Goal: Information Seeking & Learning: Compare options

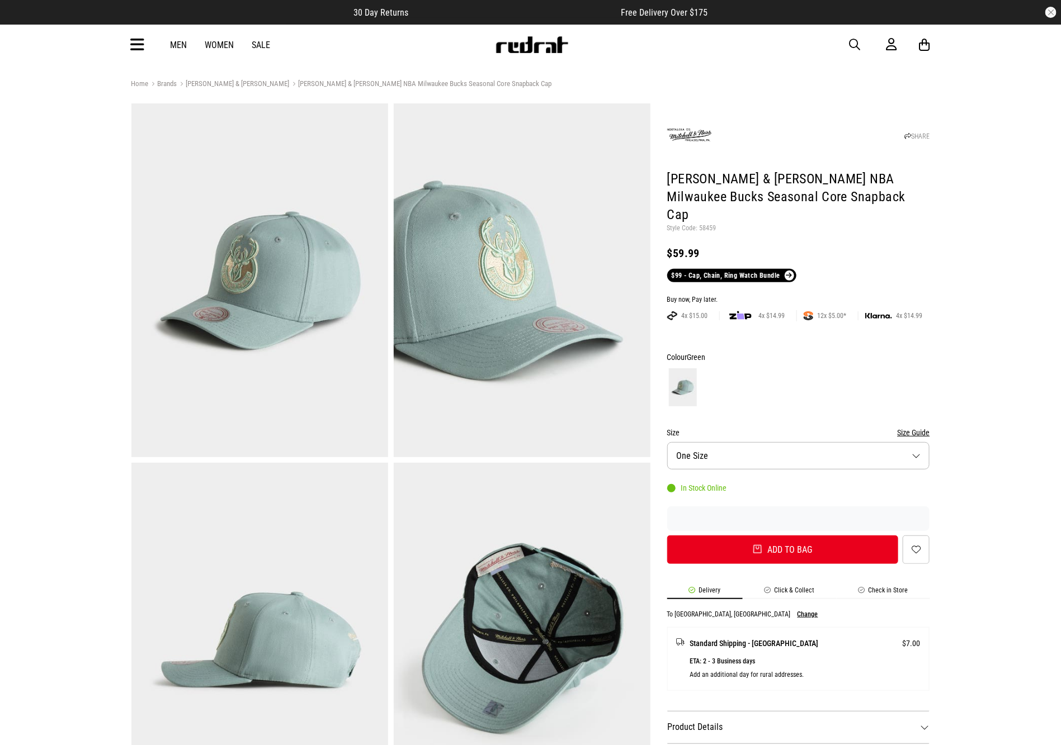
drag, startPoint x: 850, startPoint y: 45, endPoint x: 810, endPoint y: 48, distance: 40.3
click at [848, 44] on div "Men Women Sale Sign in New Back Footwear Back Mens Back Womens Back Youth & Kid…" at bounding box center [530, 45] width 816 height 40
drag, startPoint x: 848, startPoint y: 35, endPoint x: 849, endPoint y: 44, distance: 8.5
click at [849, 44] on div "Men Women Sale Sign in New Back Footwear Back Mens Back Womens Back Youth & Kid…" at bounding box center [530, 45] width 816 height 40
click at [849, 44] on span "button" at bounding box center [854, 44] width 11 height 13
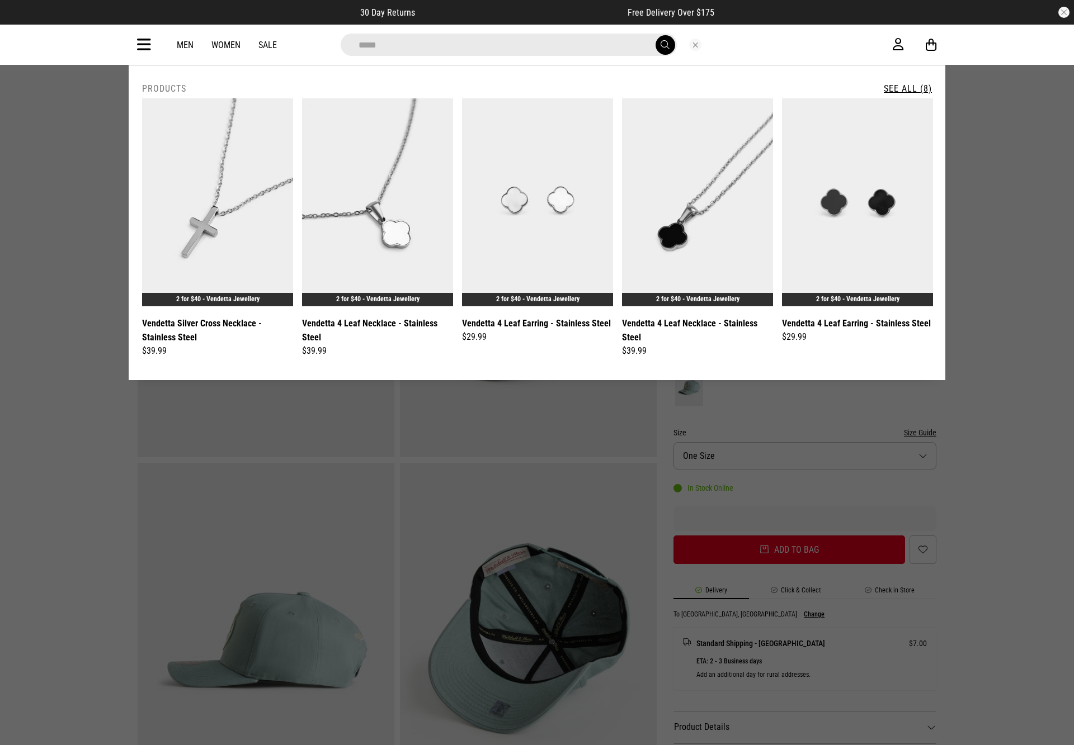
type input "*****"
click at [655, 35] on button "submit" at bounding box center [665, 45] width 20 height 20
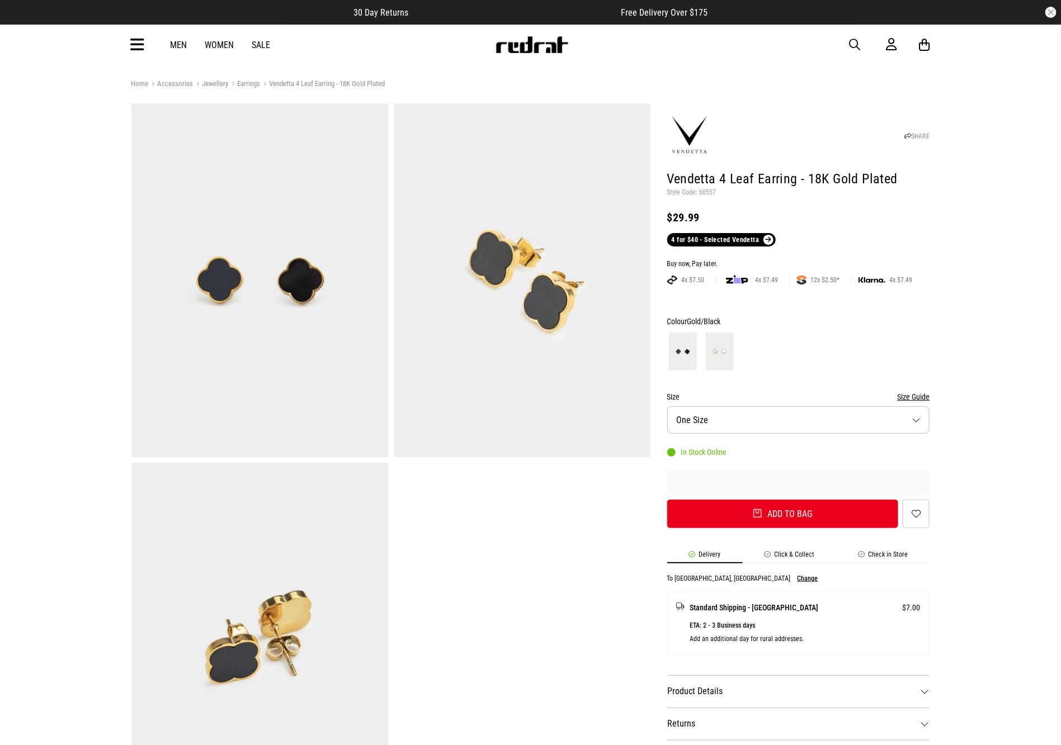
click at [850, 46] on span "button" at bounding box center [854, 44] width 11 height 13
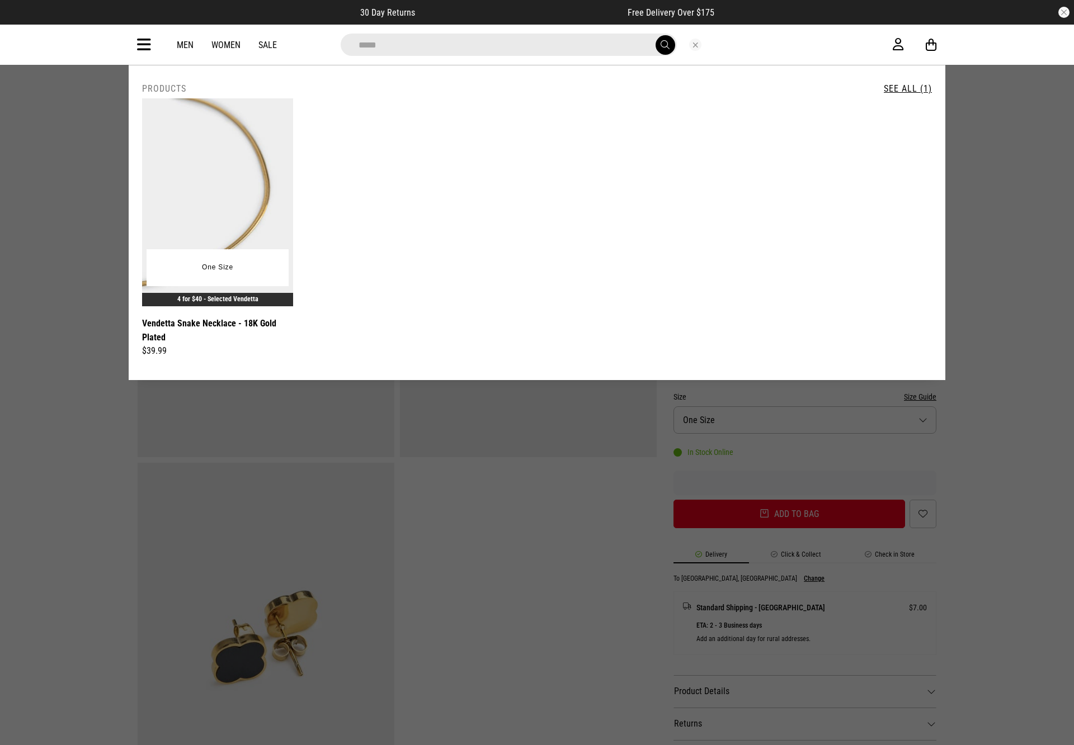
type input "*****"
click at [271, 198] on img at bounding box center [217, 202] width 151 height 208
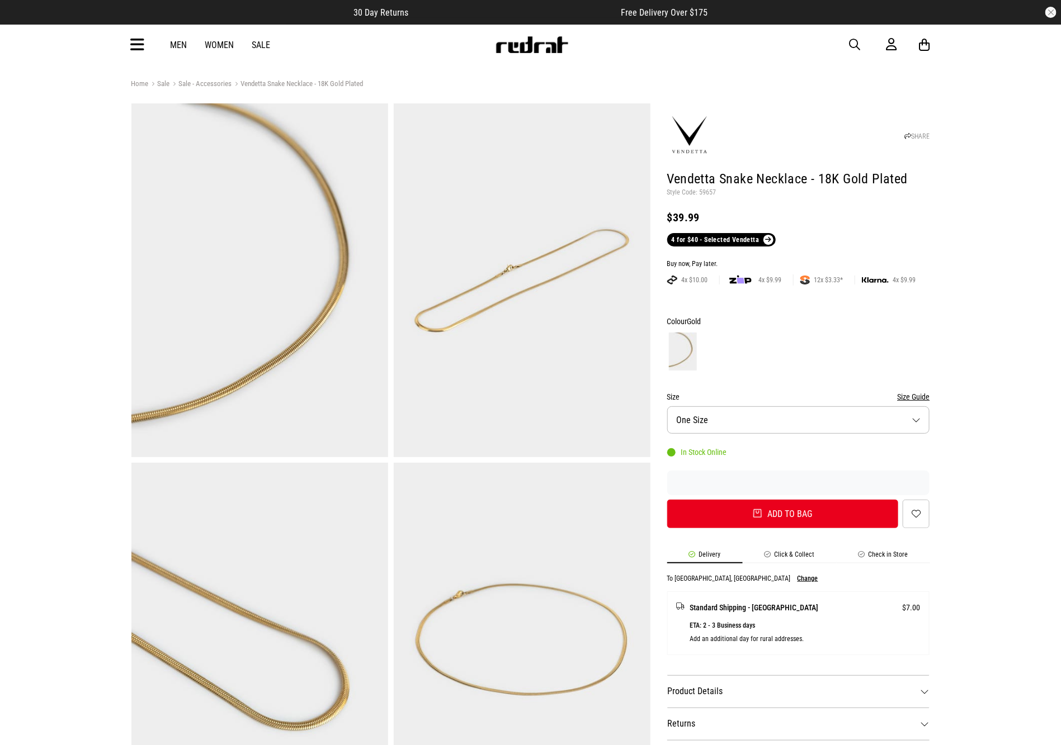
click at [850, 44] on span "button" at bounding box center [854, 44] width 11 height 13
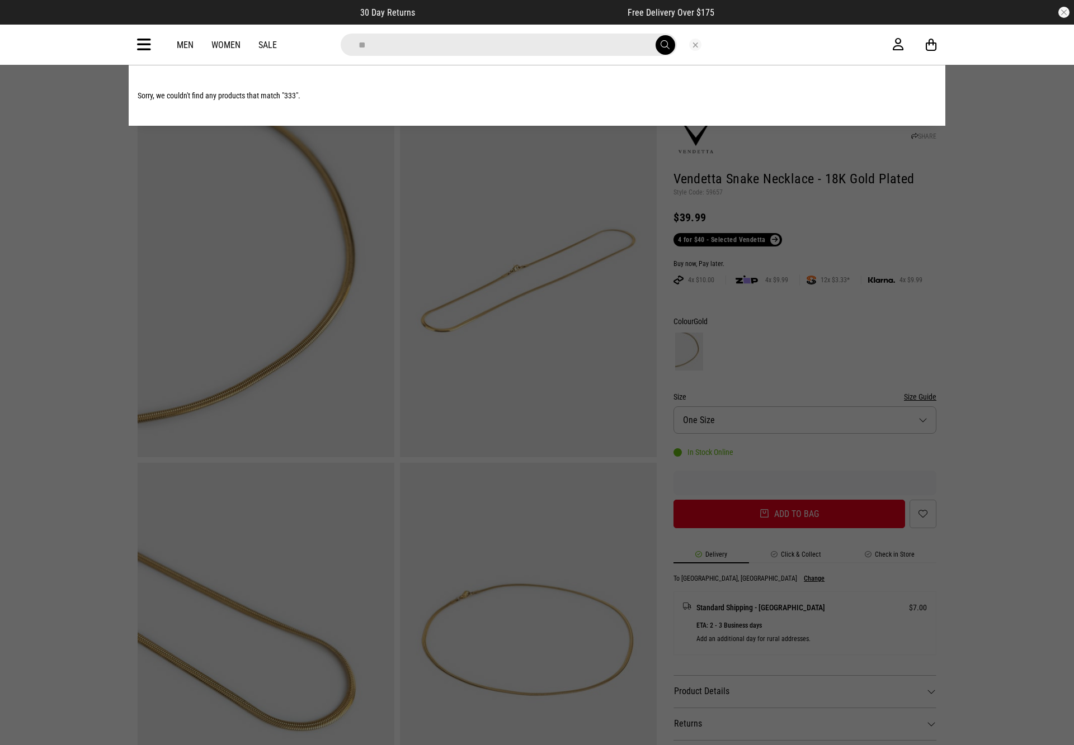
type input "*"
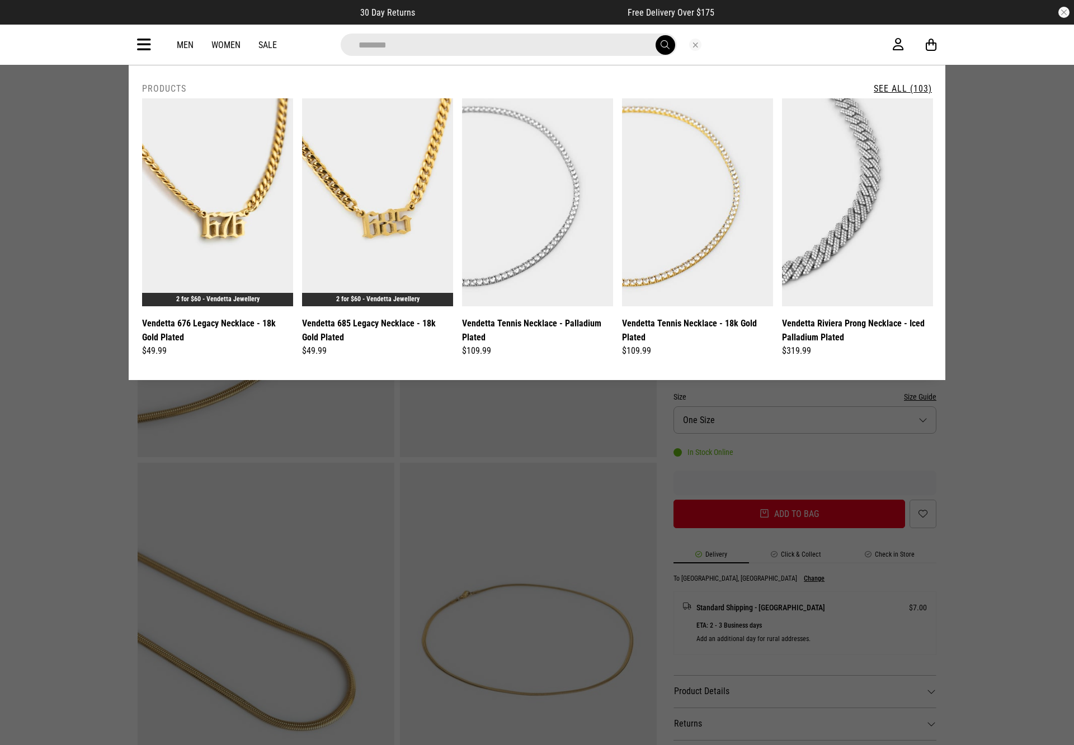
type input "********"
click at [655, 35] on button "submit" at bounding box center [665, 45] width 20 height 20
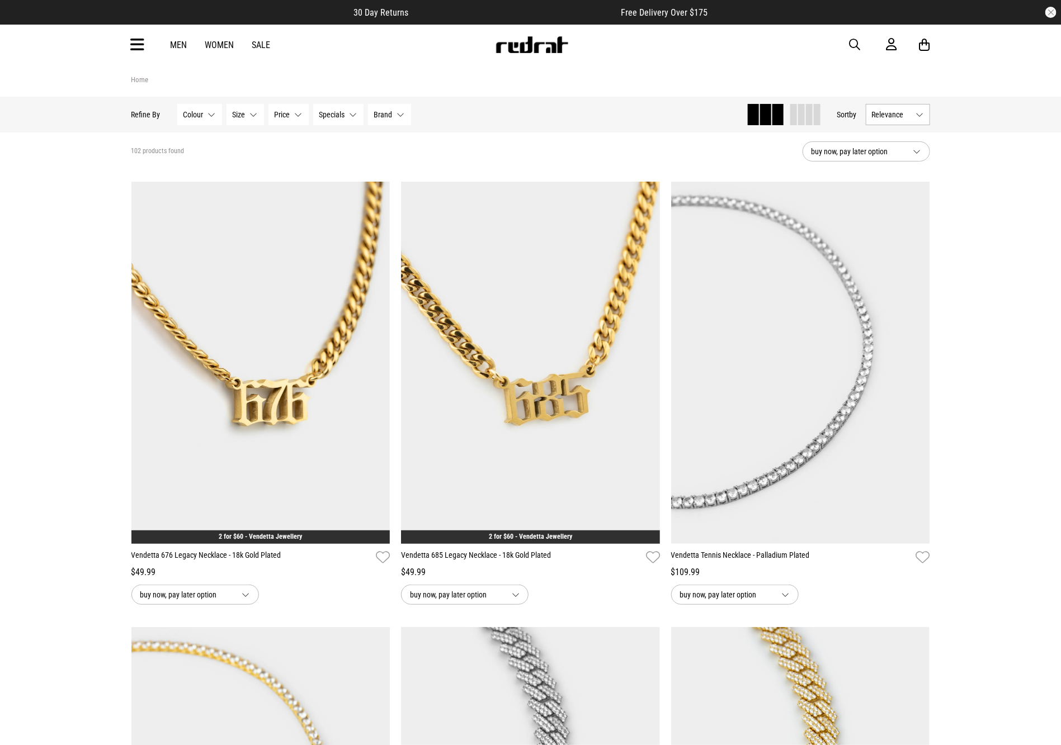
click at [133, 42] on icon at bounding box center [138, 45] width 14 height 18
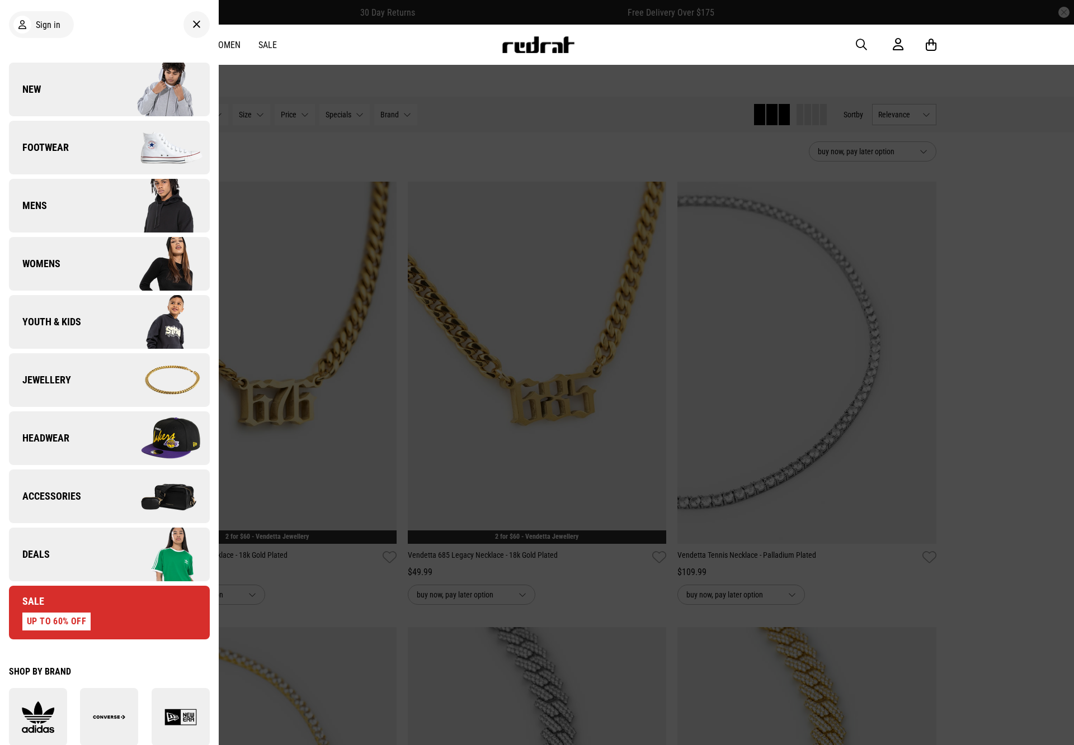
click at [136, 381] on img at bounding box center [159, 380] width 100 height 56
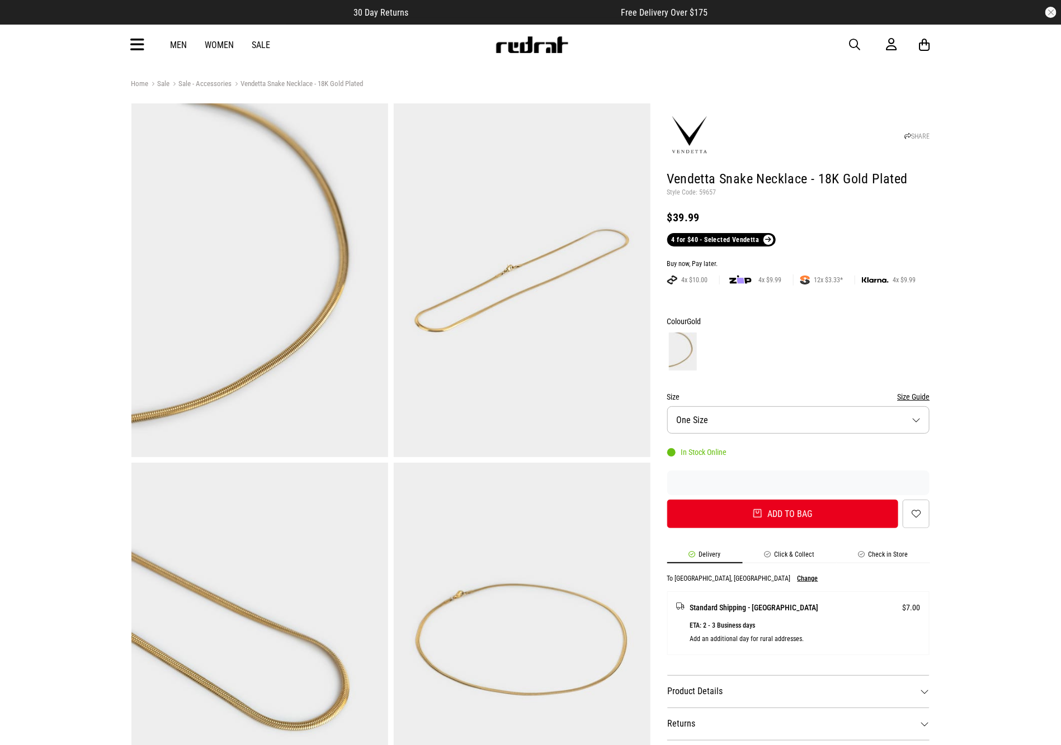
click at [141, 44] on icon at bounding box center [138, 45] width 14 height 18
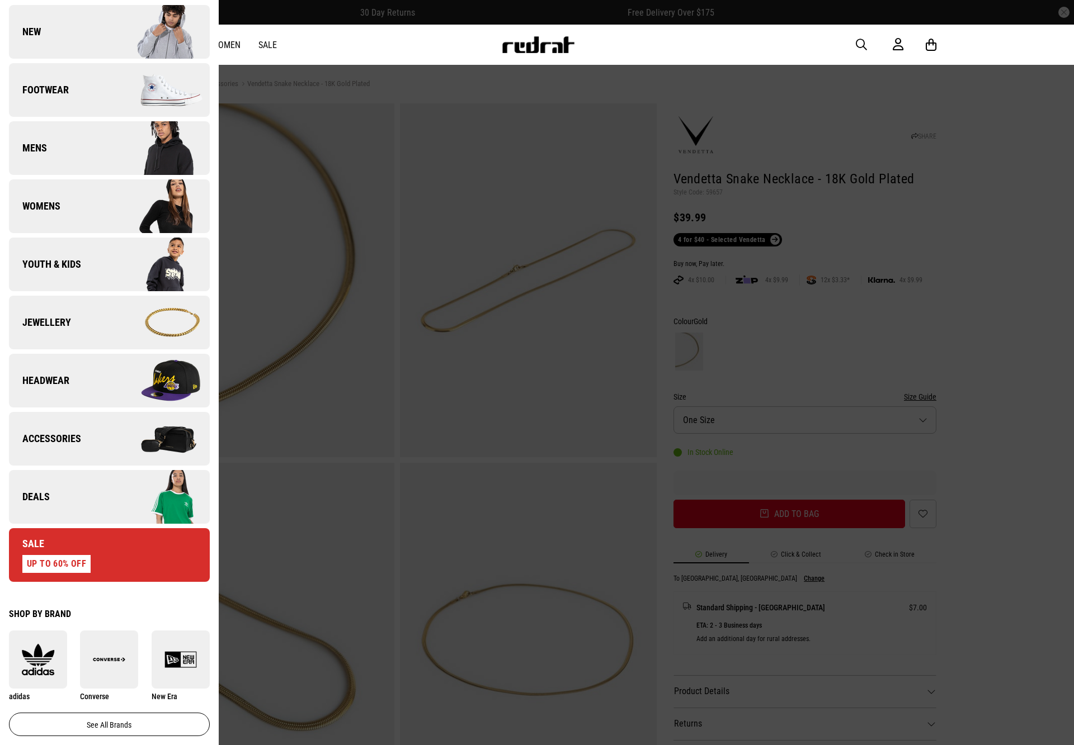
scroll to position [108, 0]
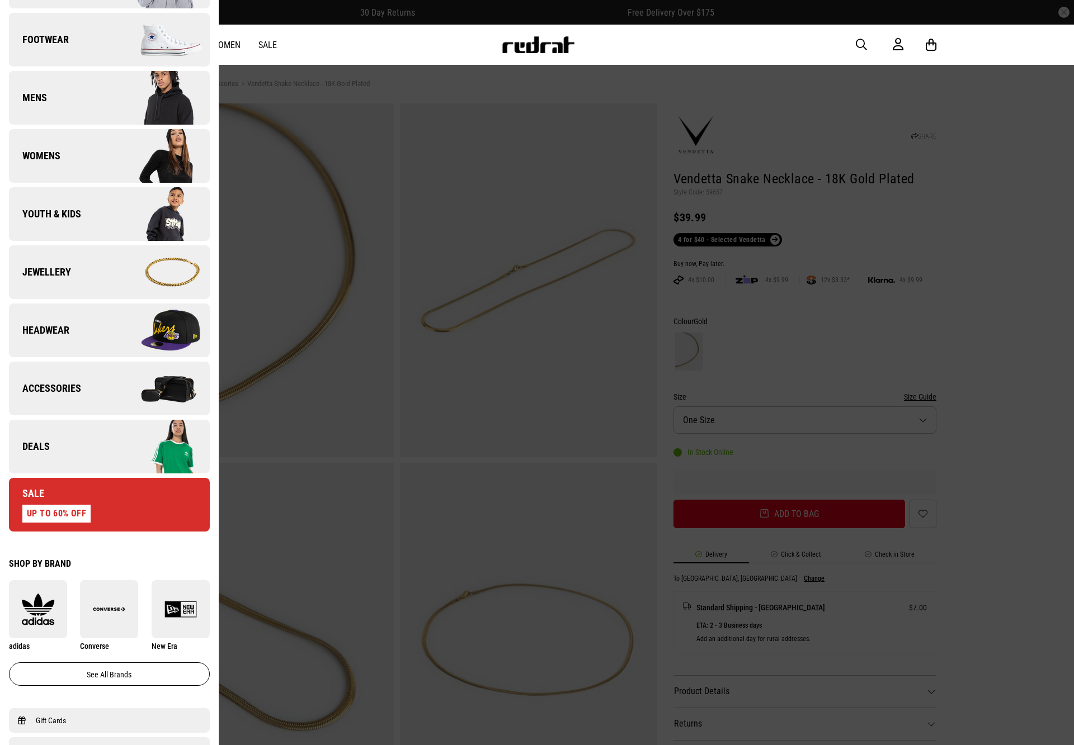
click at [109, 389] on img at bounding box center [159, 389] width 100 height 56
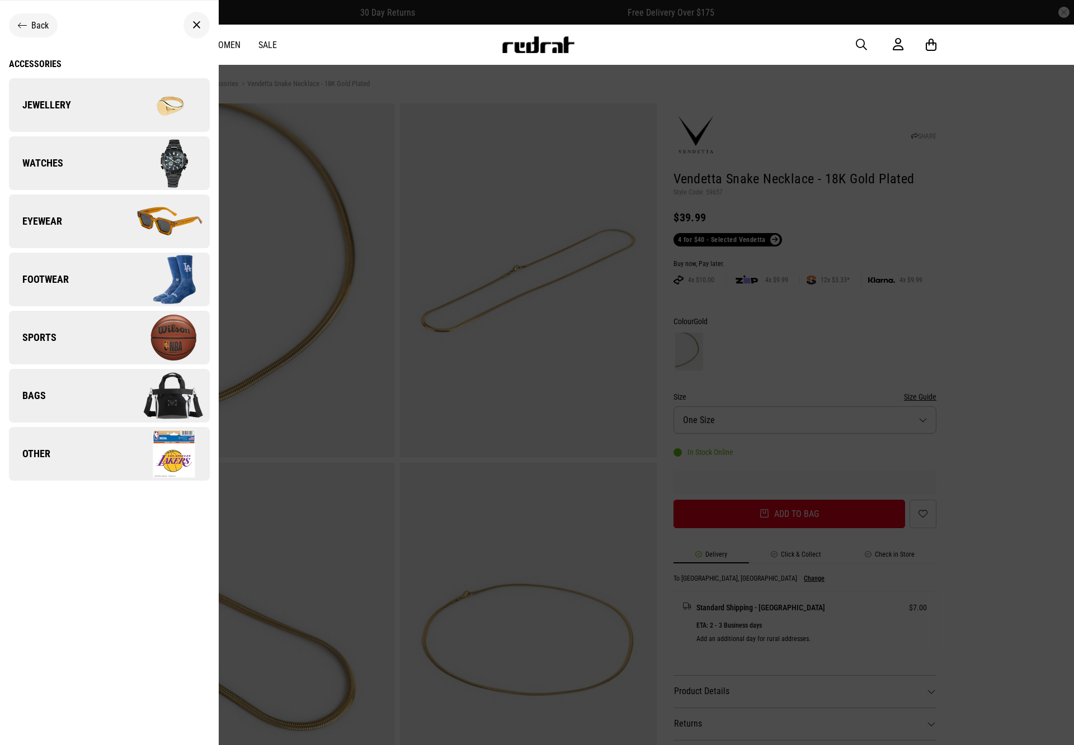
click at [101, 99] on link "Jewellery" at bounding box center [109, 105] width 201 height 54
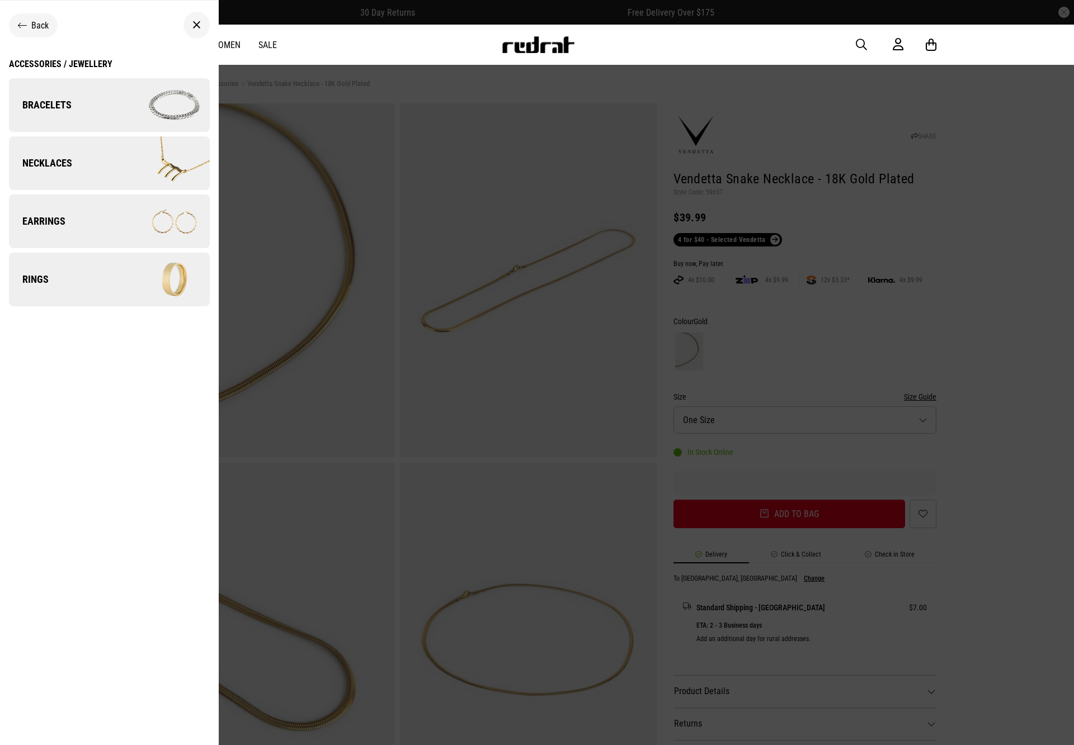
click at [109, 173] on img at bounding box center [159, 163] width 100 height 56
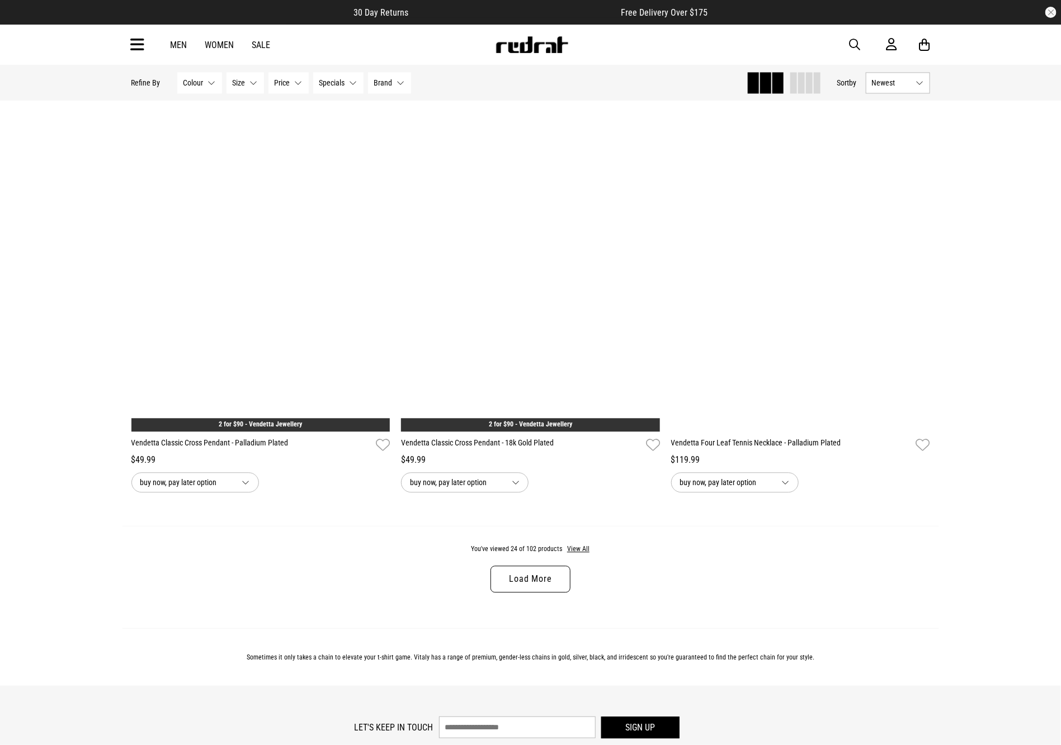
scroll to position [3286, 0]
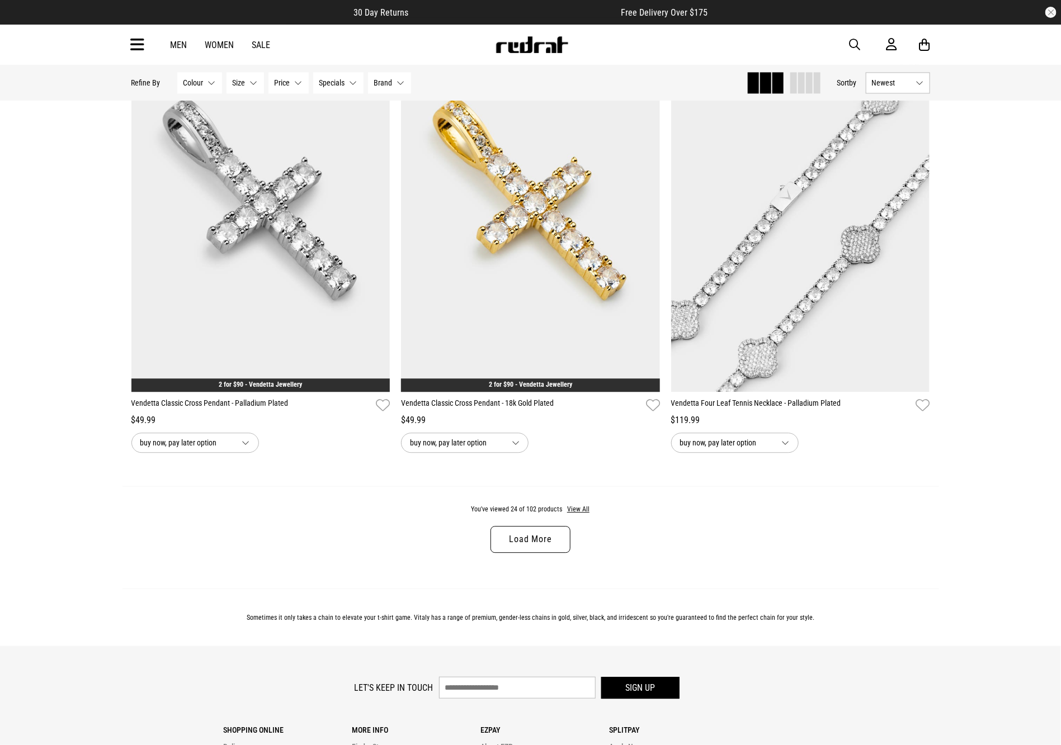
drag, startPoint x: 1064, startPoint y: 113, endPoint x: 1101, endPoint y: 666, distance: 554.3
click at [577, 515] on button "View All" at bounding box center [577, 510] width 23 height 10
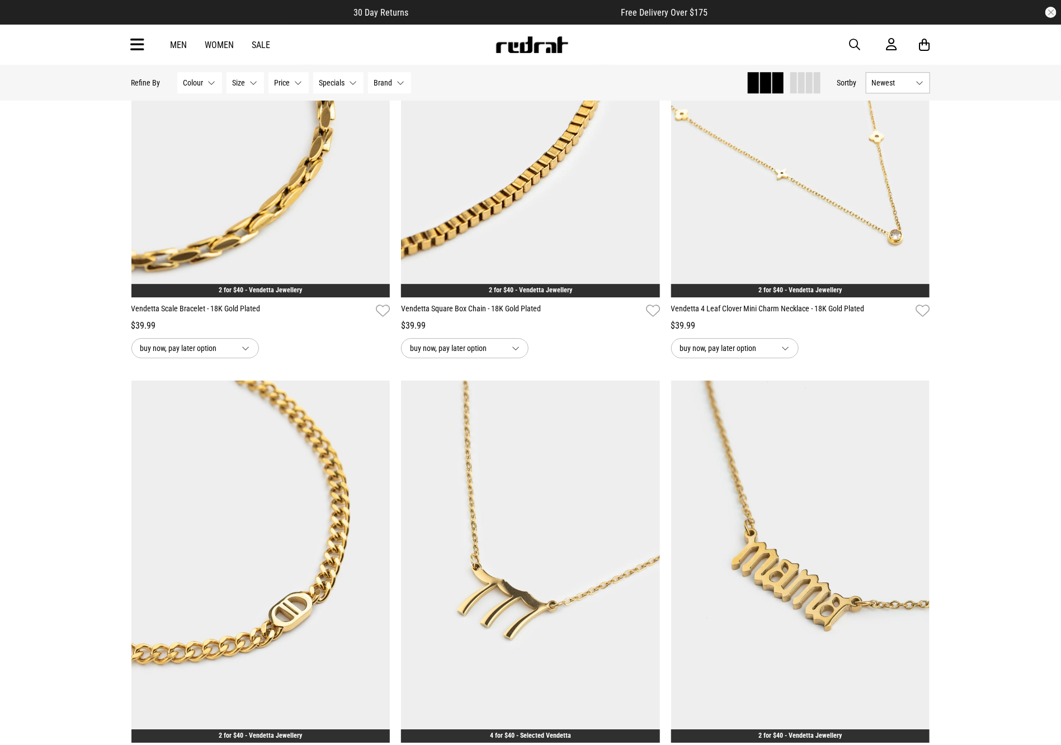
scroll to position [10157, 0]
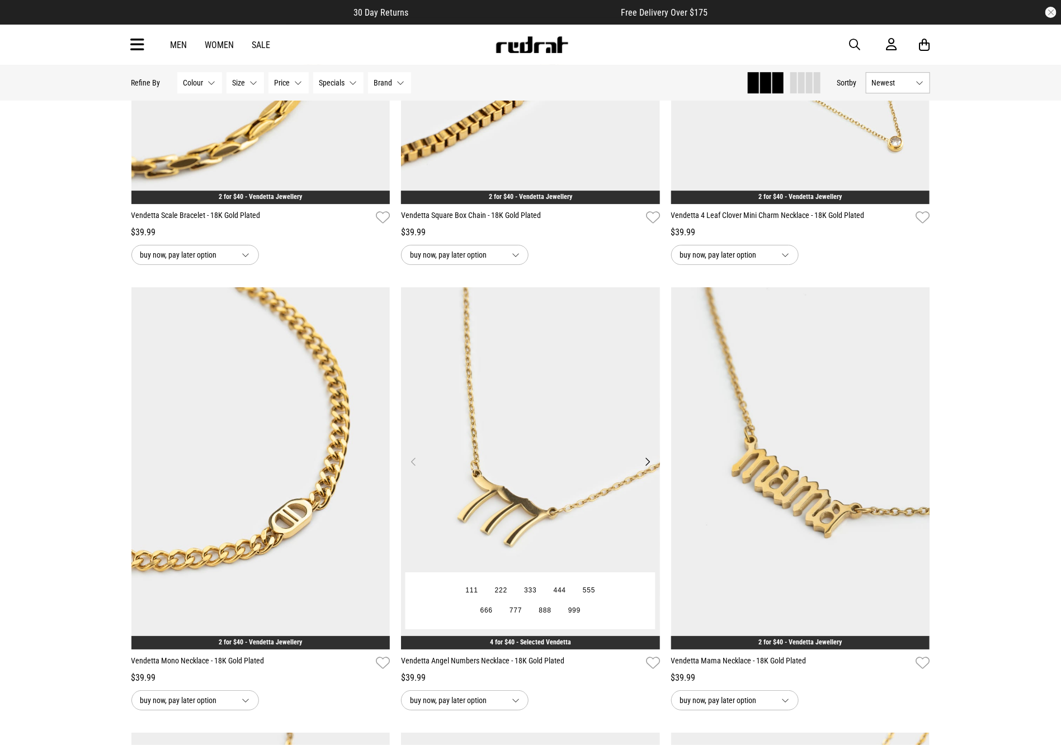
click at [505, 386] on img at bounding box center [530, 468] width 259 height 362
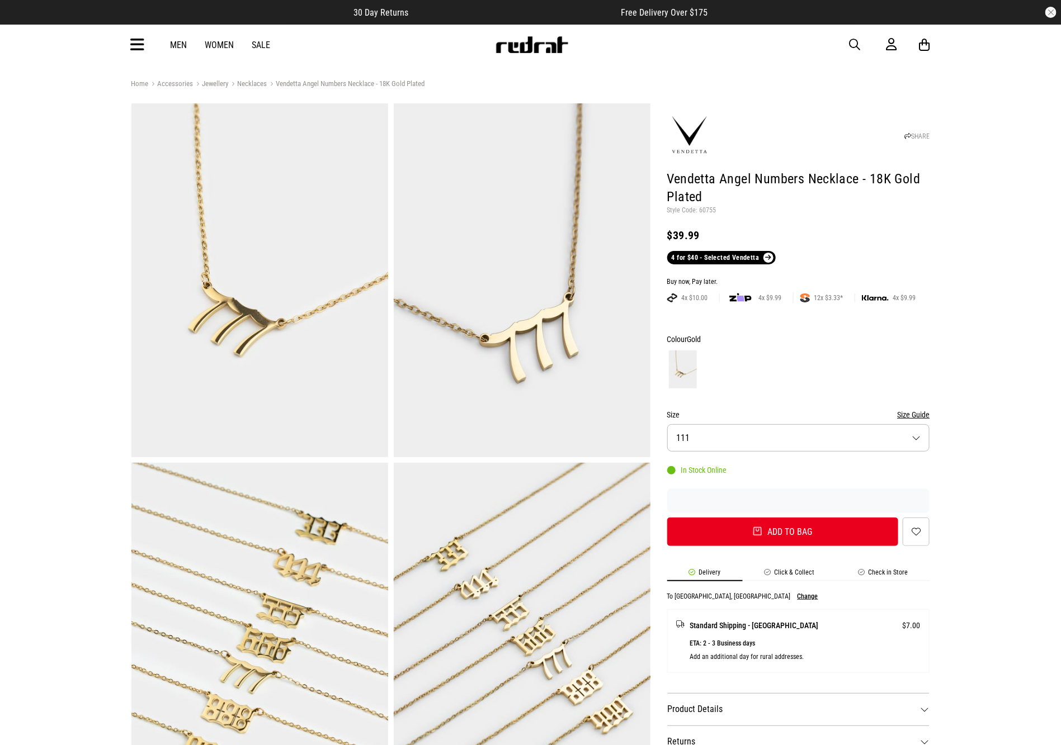
click at [710, 210] on p "Style Code: 60755" at bounding box center [798, 210] width 263 height 9
copy p "60755"
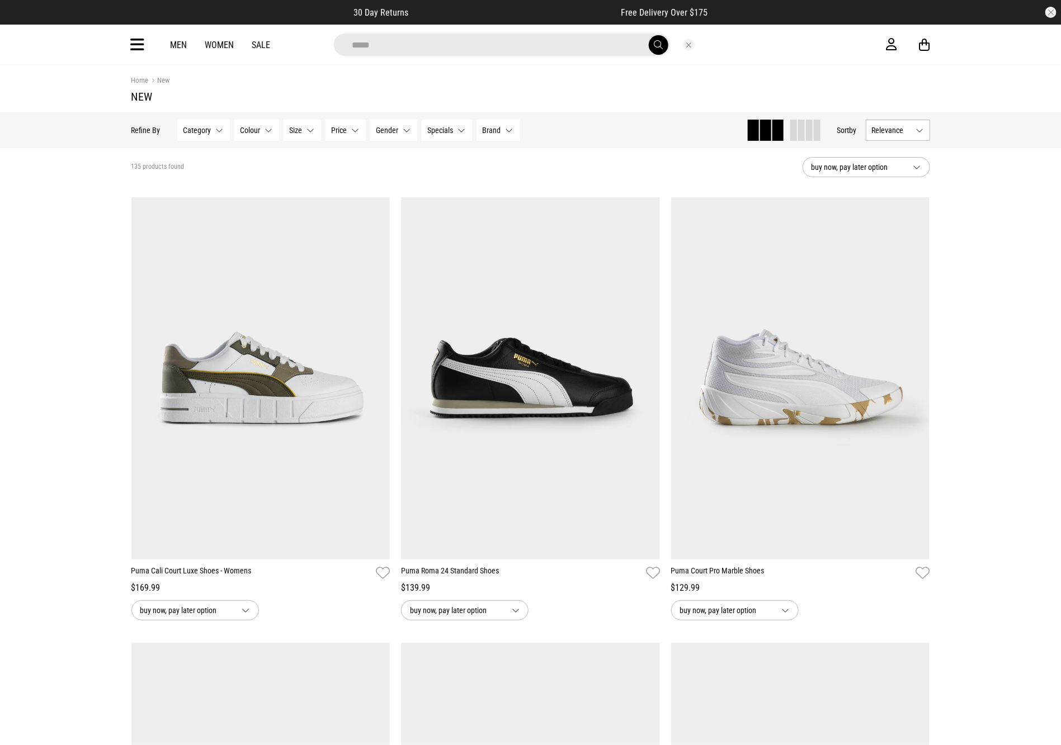
type input "*****"
click at [649, 35] on button "submit" at bounding box center [659, 45] width 20 height 20
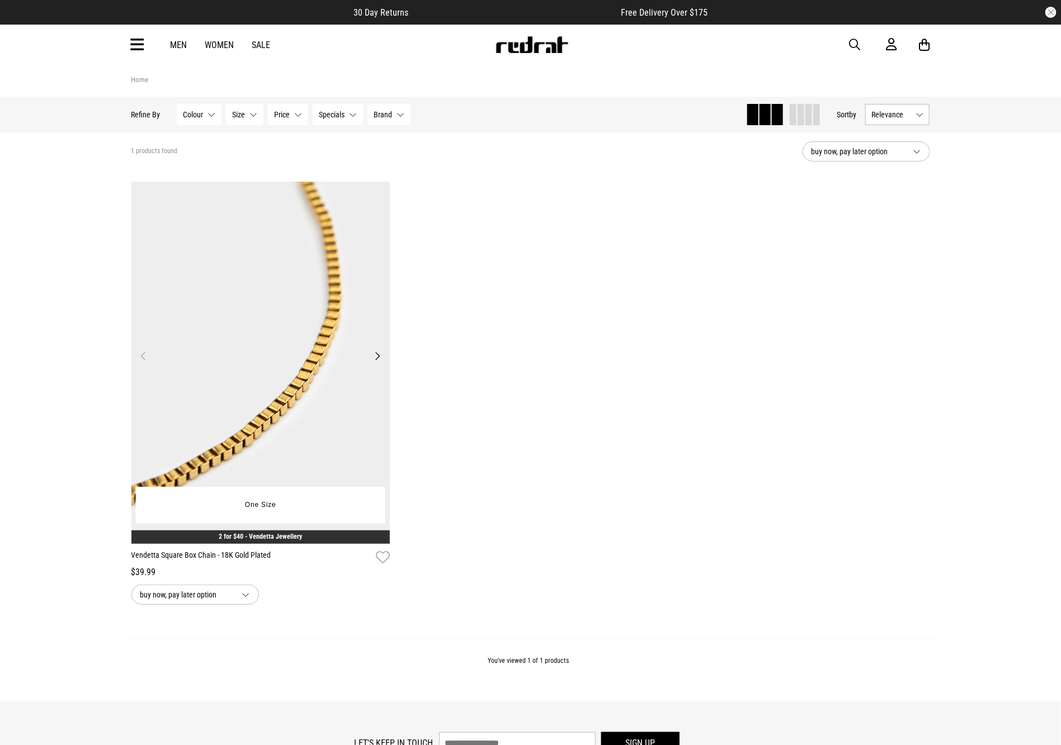
click at [287, 287] on img at bounding box center [260, 363] width 259 height 362
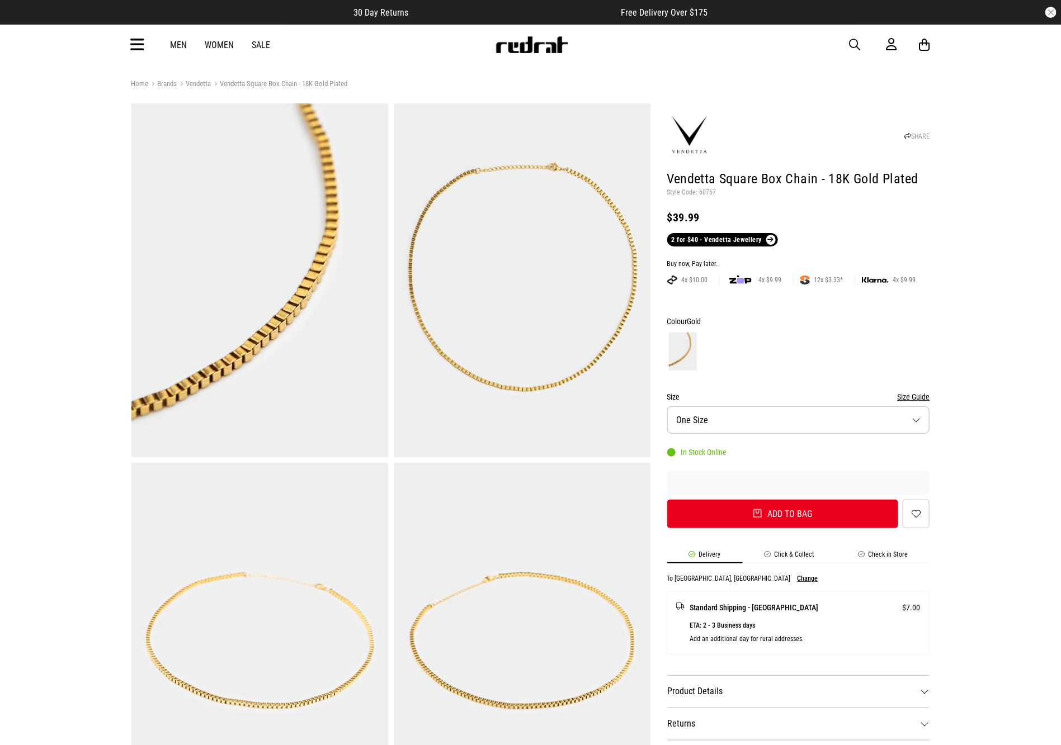
click at [849, 42] on span "button" at bounding box center [854, 44] width 11 height 13
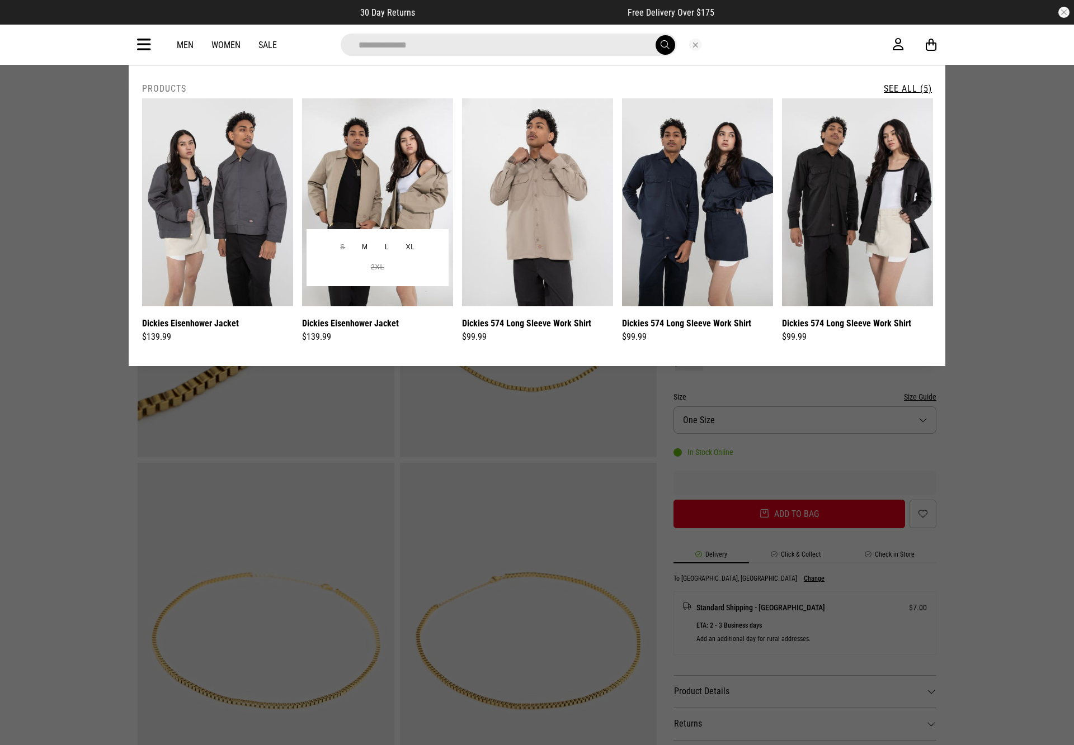
type input "**********"
click at [403, 159] on img at bounding box center [377, 202] width 151 height 208
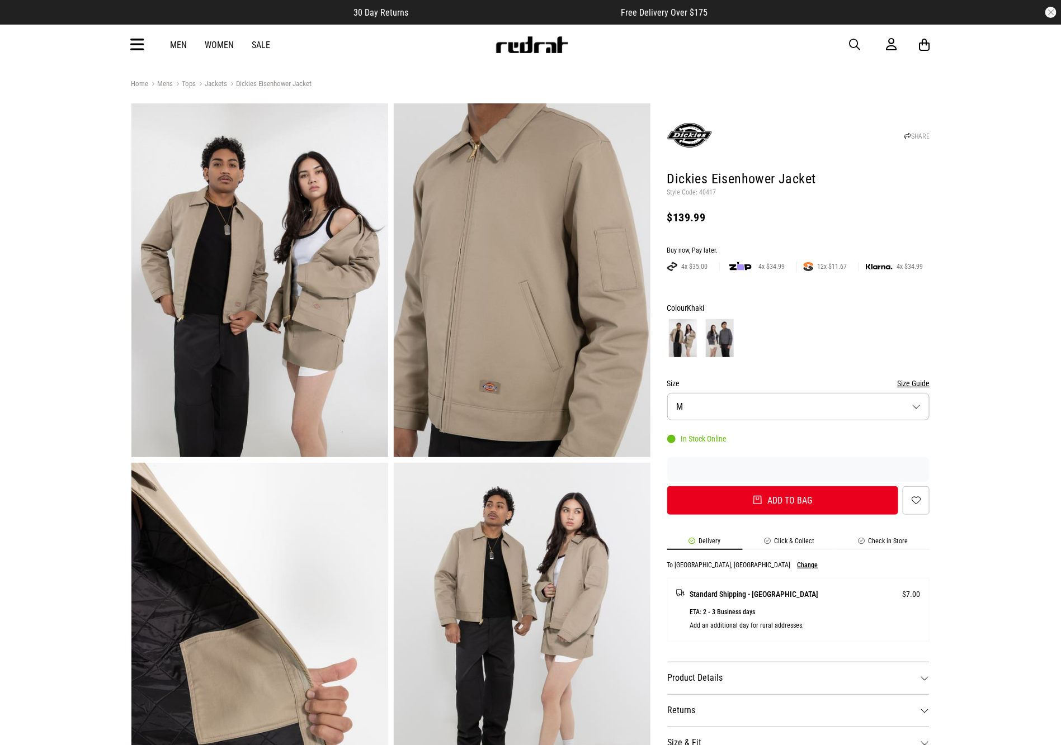
click at [713, 193] on p "Style Code: 40417" at bounding box center [798, 192] width 263 height 9
click at [713, 195] on p "Style Code: 40417" at bounding box center [798, 192] width 263 height 9
click at [852, 45] on span "button" at bounding box center [854, 44] width 11 height 13
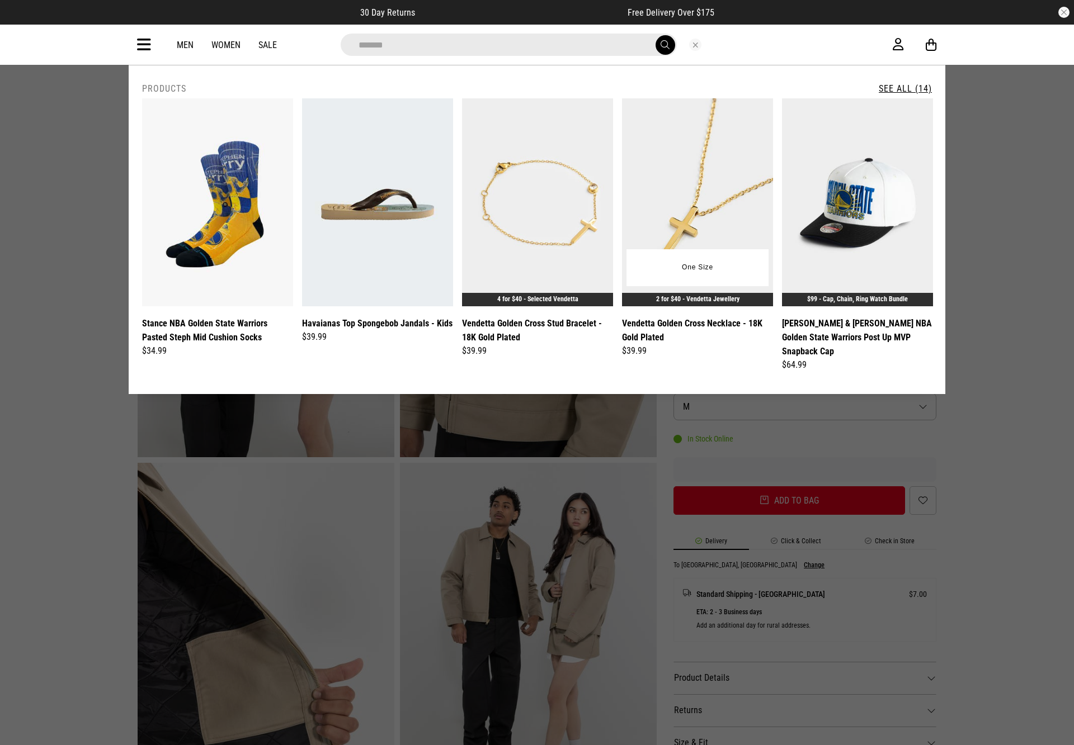
type input "******"
click at [705, 172] on img at bounding box center [697, 202] width 151 height 208
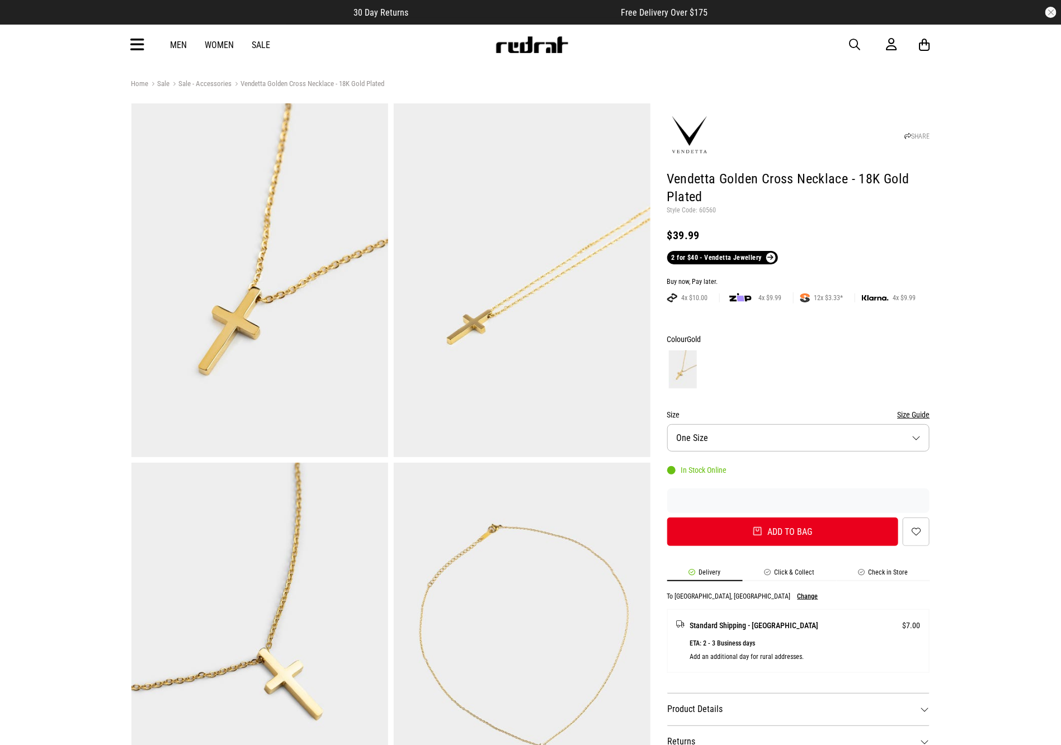
click at [853, 39] on span "button" at bounding box center [854, 44] width 11 height 13
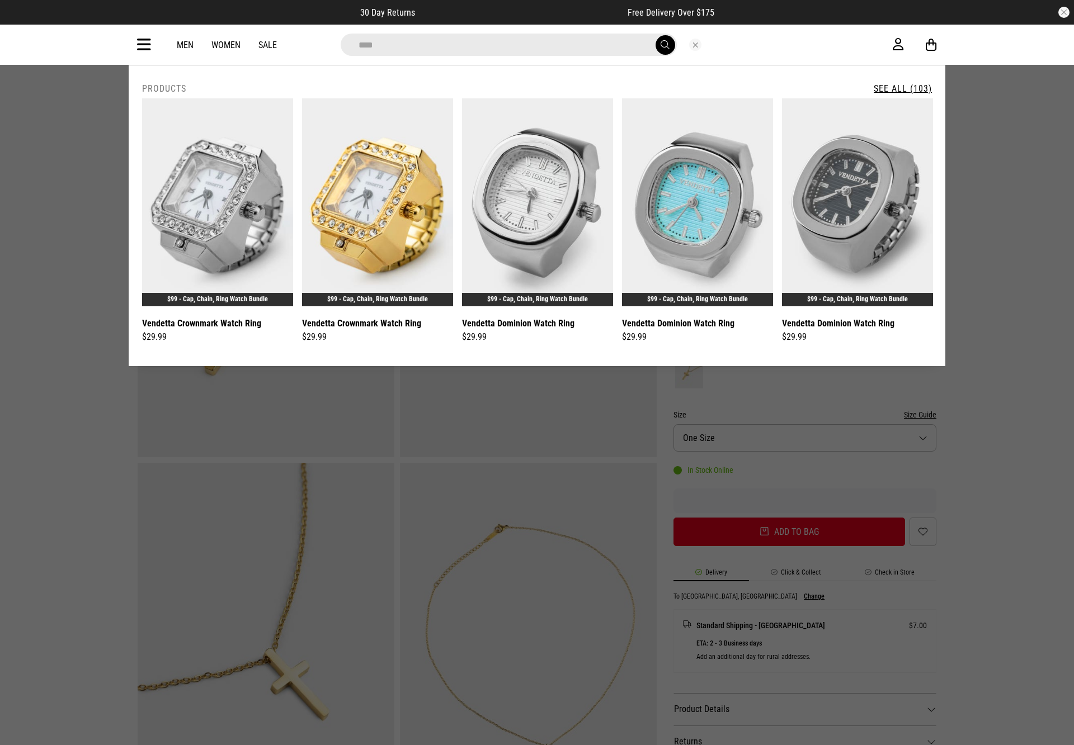
type input "****"
click at [911, 79] on div "**********" at bounding box center [537, 215] width 816 height 301
click at [916, 89] on link "See All (103)" at bounding box center [902, 88] width 58 height 11
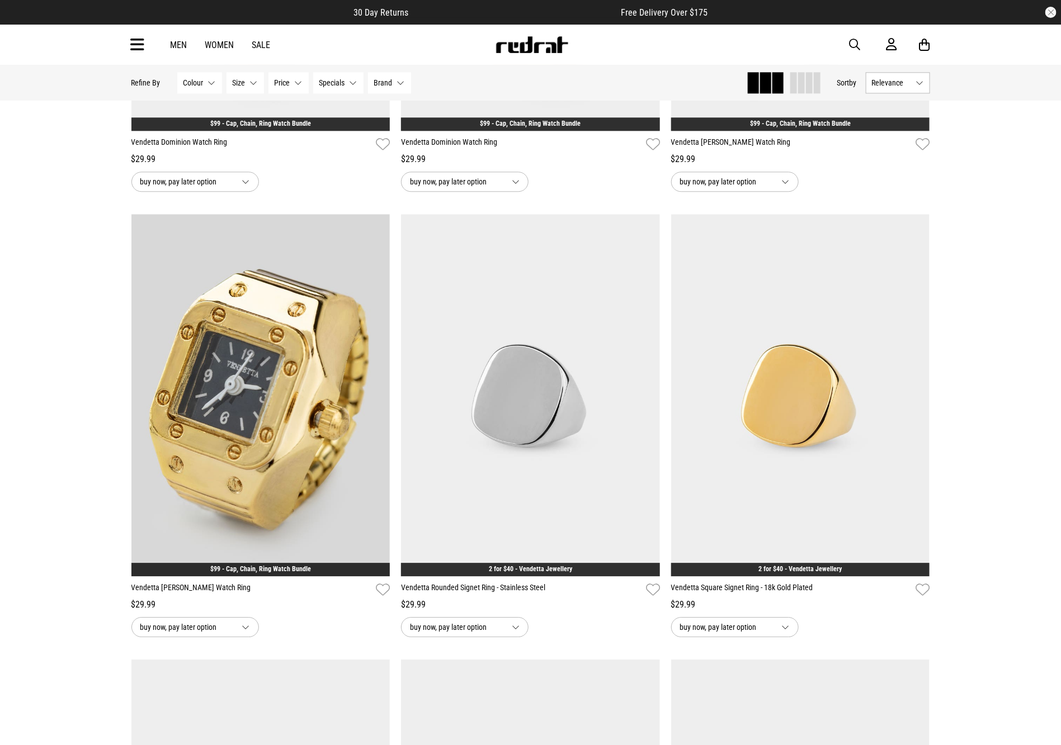
scroll to position [1343, 0]
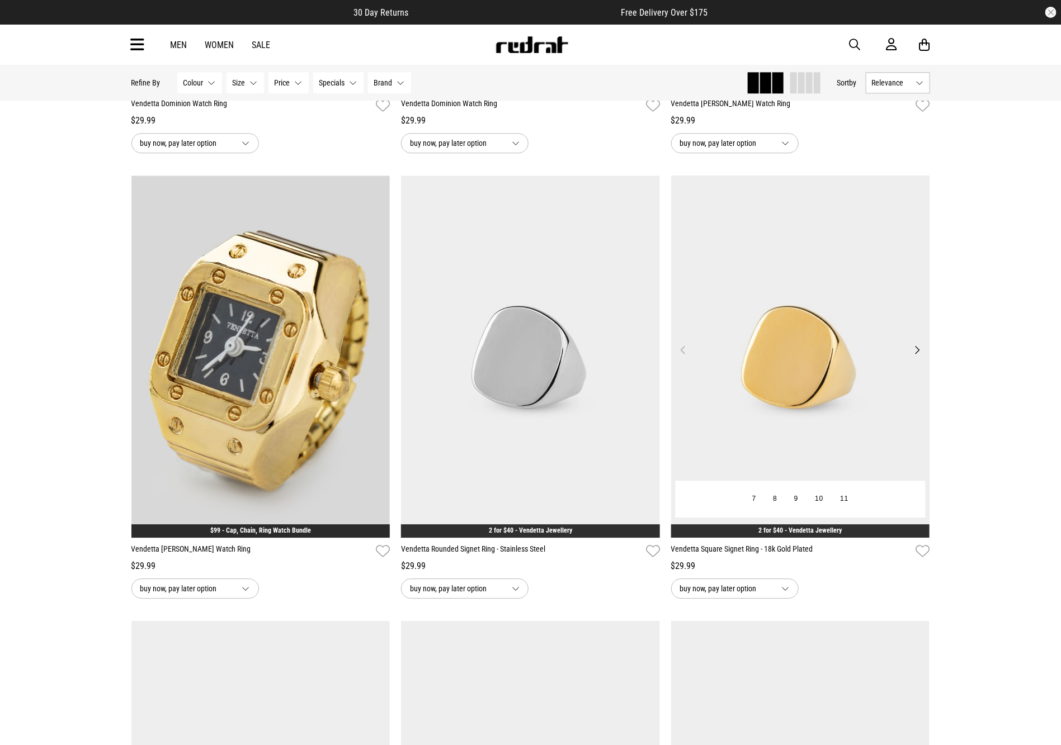
click at [749, 323] on img at bounding box center [800, 357] width 259 height 362
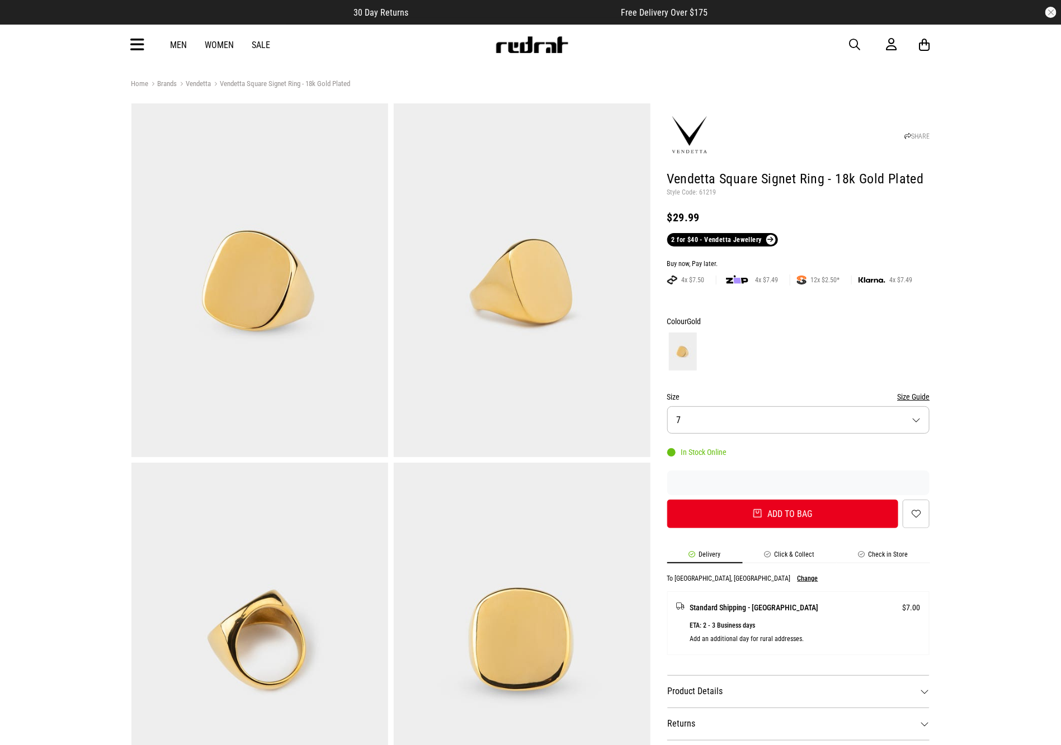
click at [851, 42] on span "button" at bounding box center [854, 44] width 11 height 13
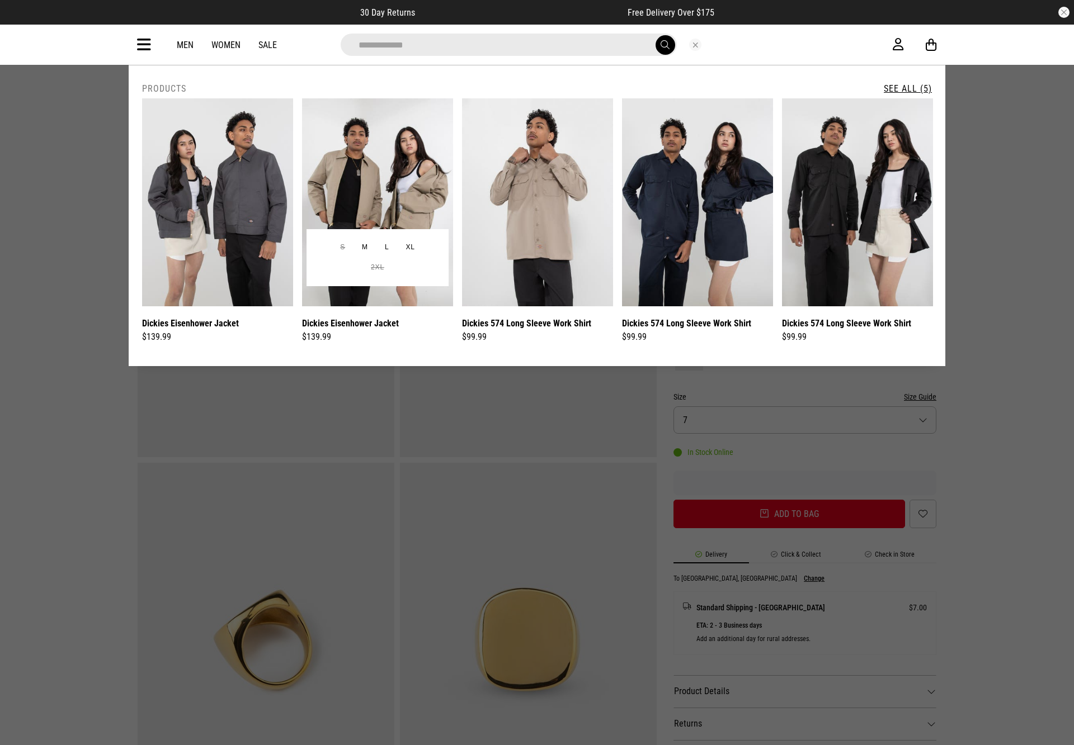
type input "**********"
click at [393, 163] on img at bounding box center [377, 202] width 151 height 208
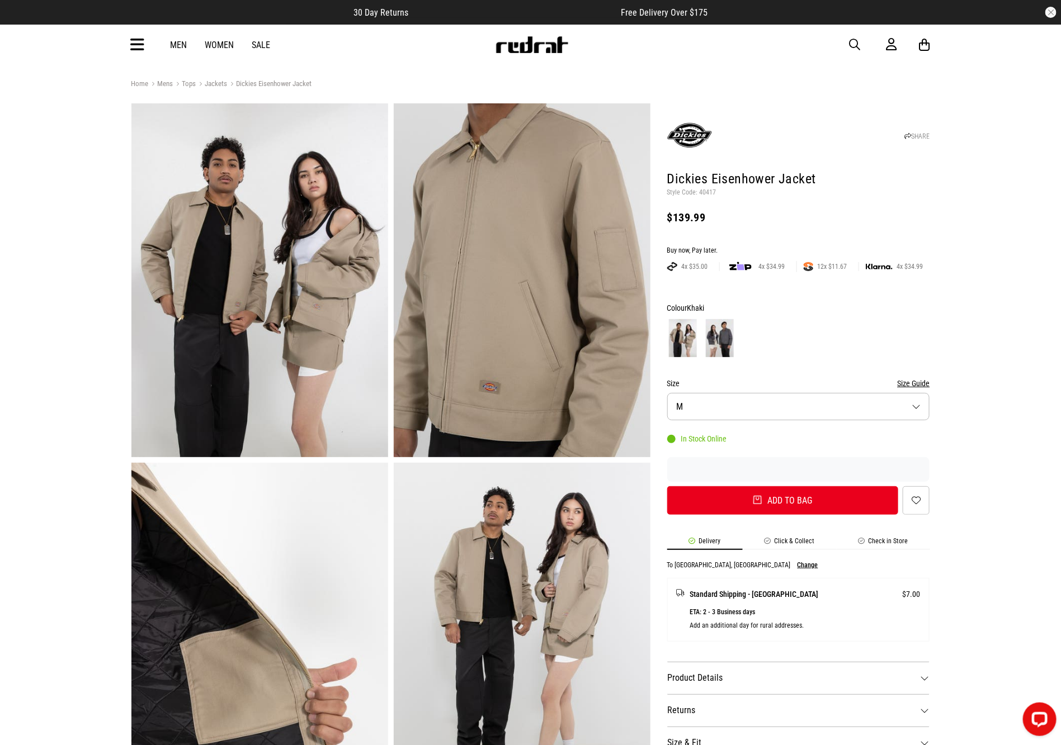
click at [850, 42] on span "button" at bounding box center [854, 44] width 11 height 13
drag, startPoint x: 565, startPoint y: 42, endPoint x: 568, endPoint y: 31, distance: 12.0
click at [565, 37] on input "search" at bounding box center [502, 45] width 336 height 22
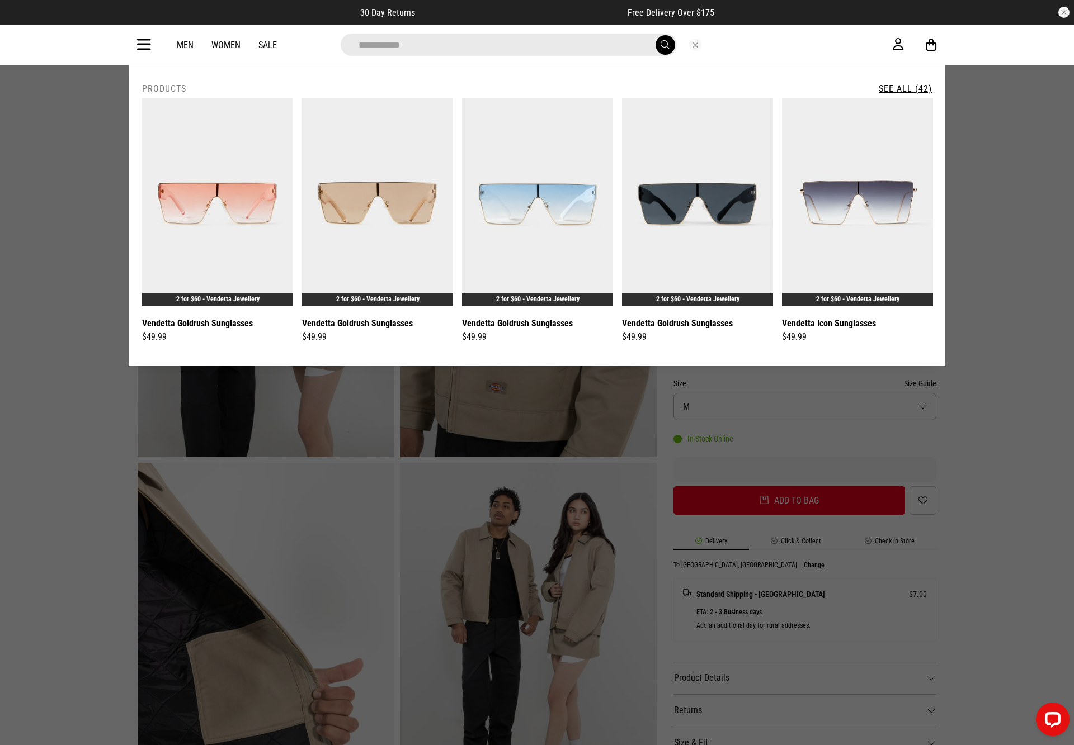
type input "**********"
click at [902, 86] on link "See All (42)" at bounding box center [904, 88] width 53 height 11
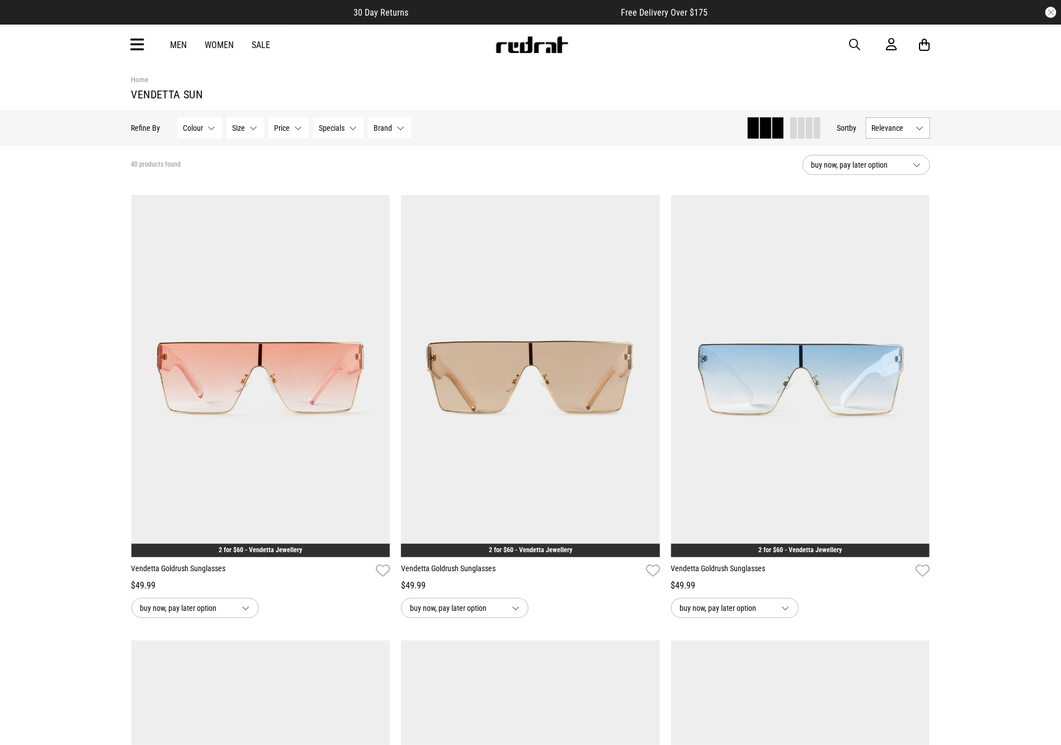
click at [856, 42] on span "button" at bounding box center [854, 44] width 11 height 13
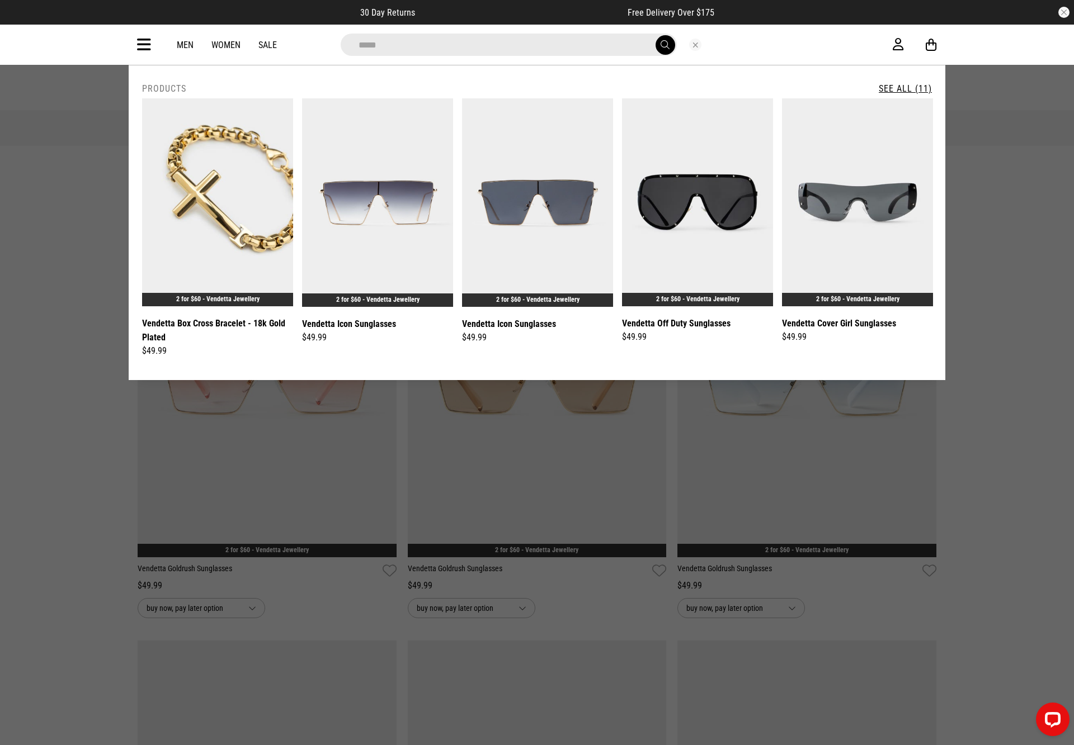
type input "*****"
click at [655, 35] on button "submit" at bounding box center [665, 45] width 20 height 20
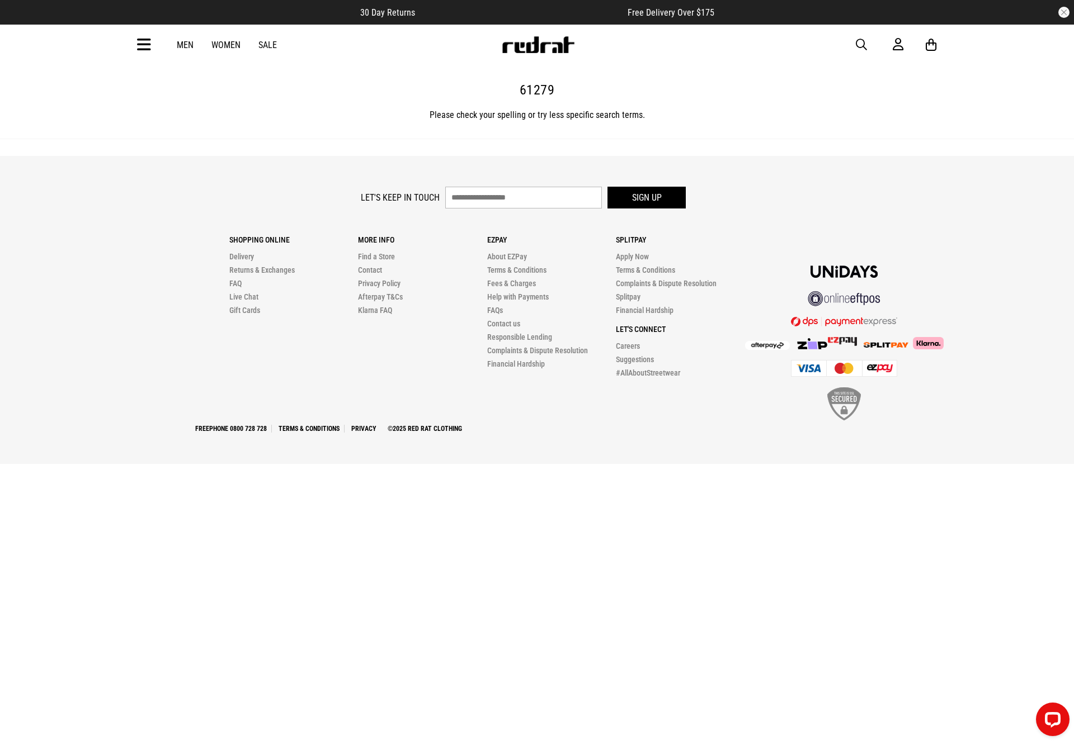
click at [858, 42] on span "button" at bounding box center [861, 44] width 11 height 13
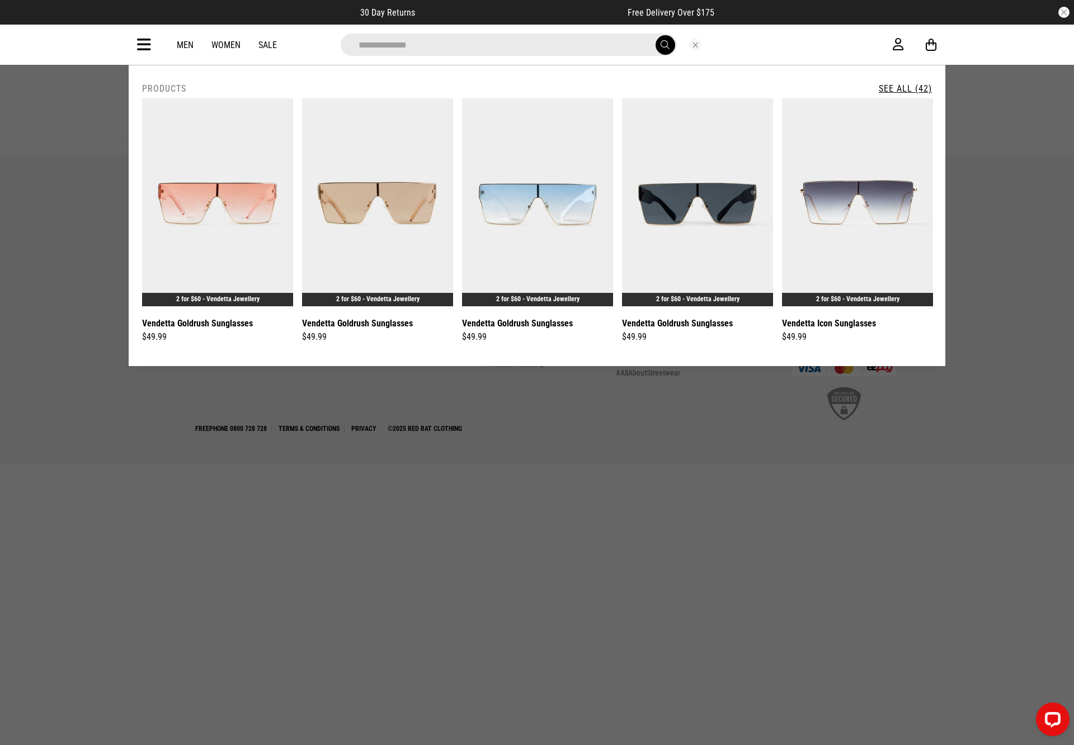
type input "**********"
click at [908, 83] on link "See All (42)" at bounding box center [904, 88] width 53 height 11
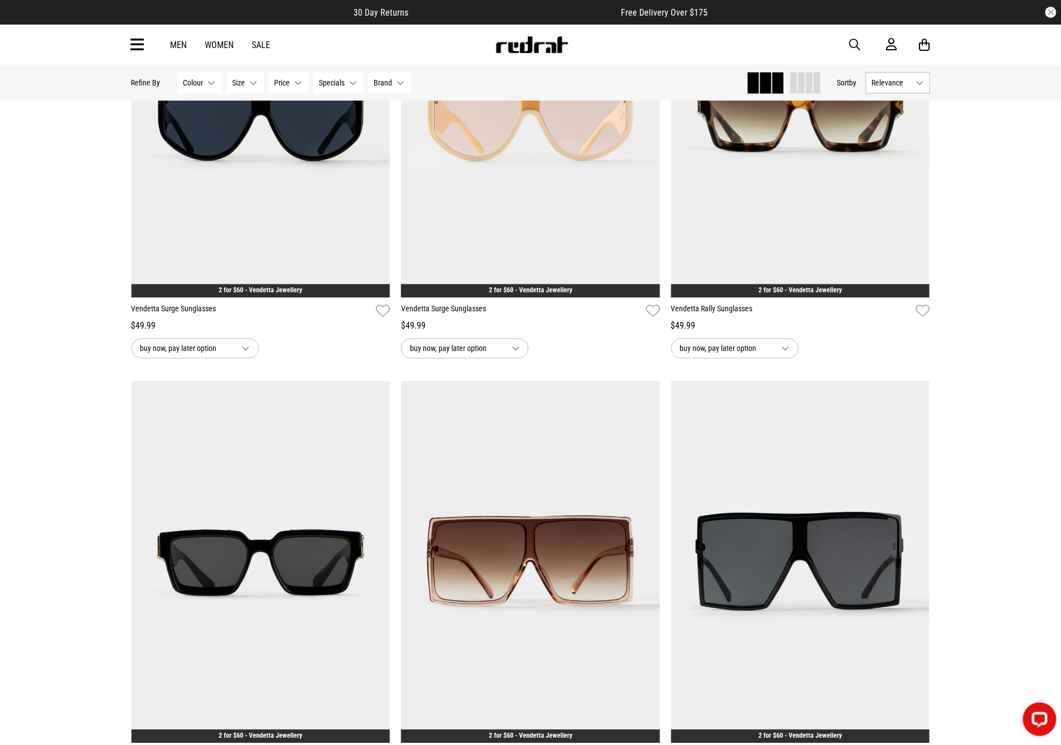
scroll to position [1088, 0]
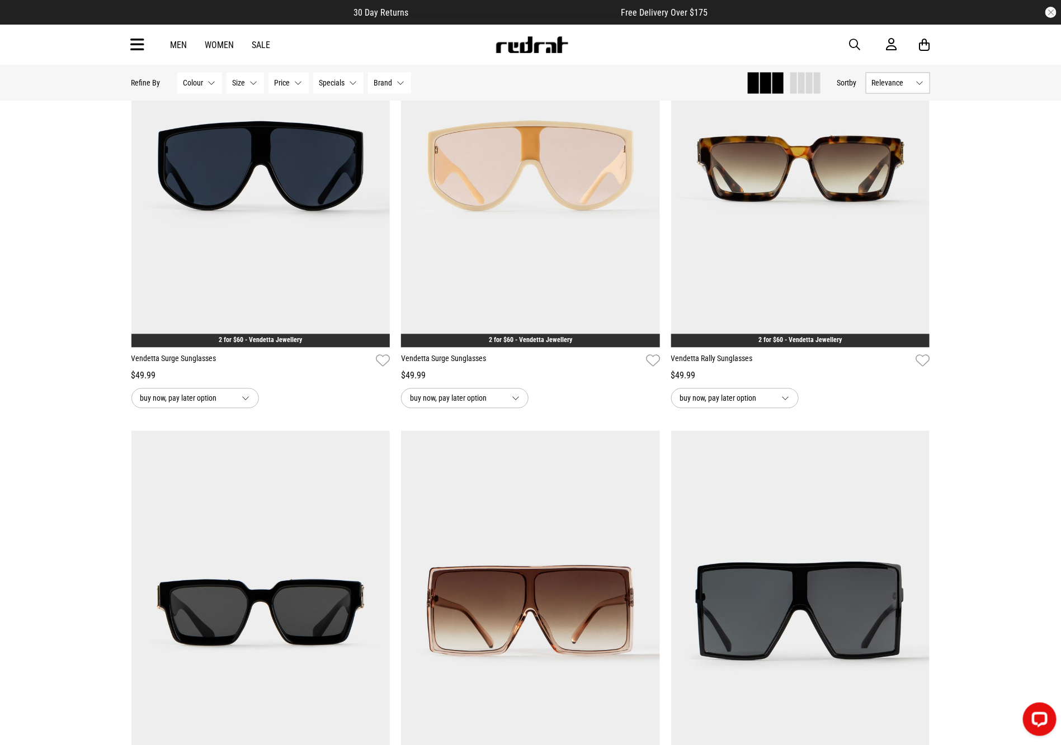
drag, startPoint x: 1069, startPoint y: 24, endPoint x: 1062, endPoint y: 210, distance: 186.3
click at [916, 158] on button "Next" at bounding box center [917, 159] width 14 height 13
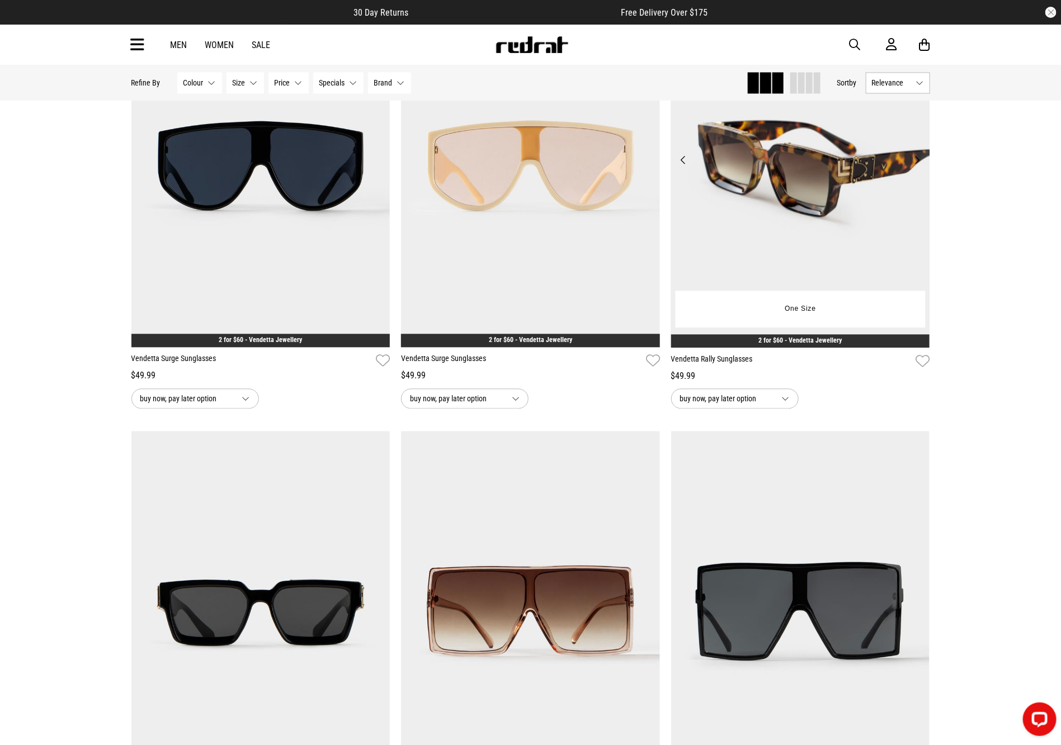
click at [916, 158] on button "Next" at bounding box center [917, 159] width 14 height 13
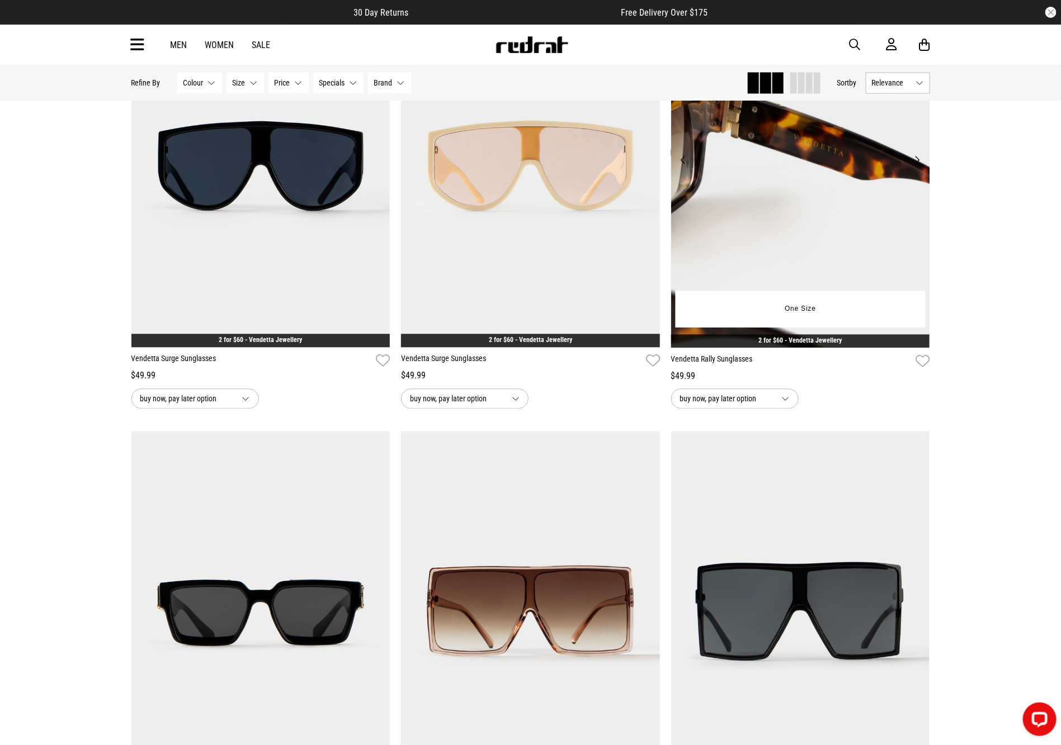
click at [916, 158] on button "Next" at bounding box center [917, 159] width 14 height 13
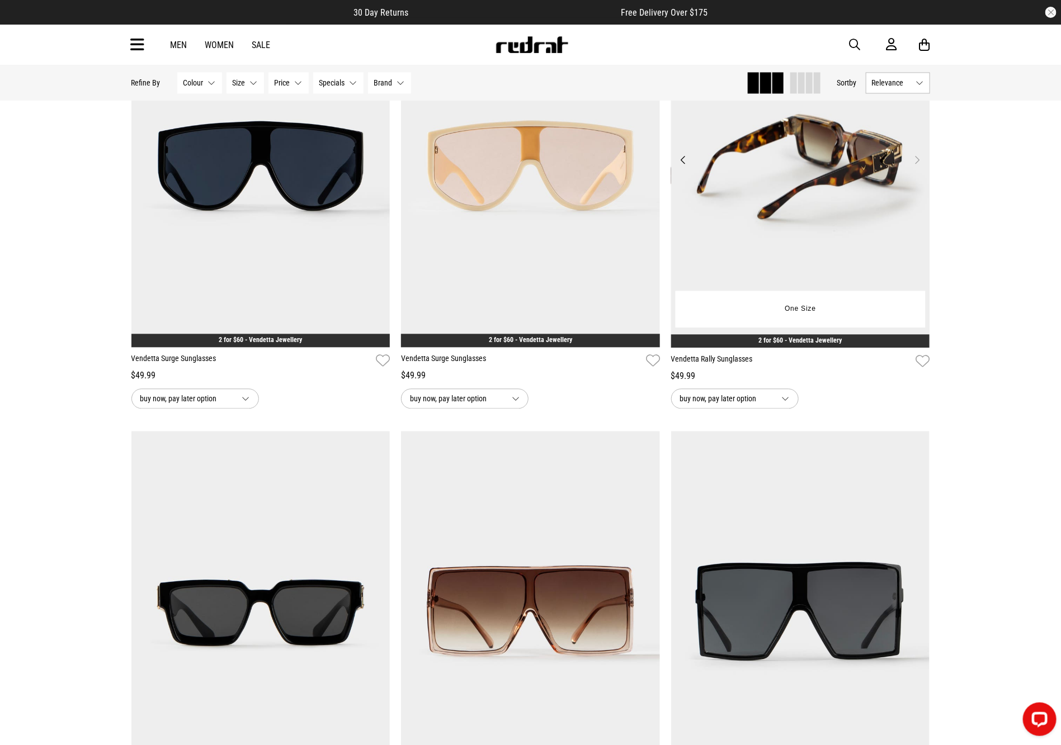
click at [916, 158] on button "Next" at bounding box center [917, 159] width 14 height 13
click at [854, 173] on img at bounding box center [800, 166] width 259 height 362
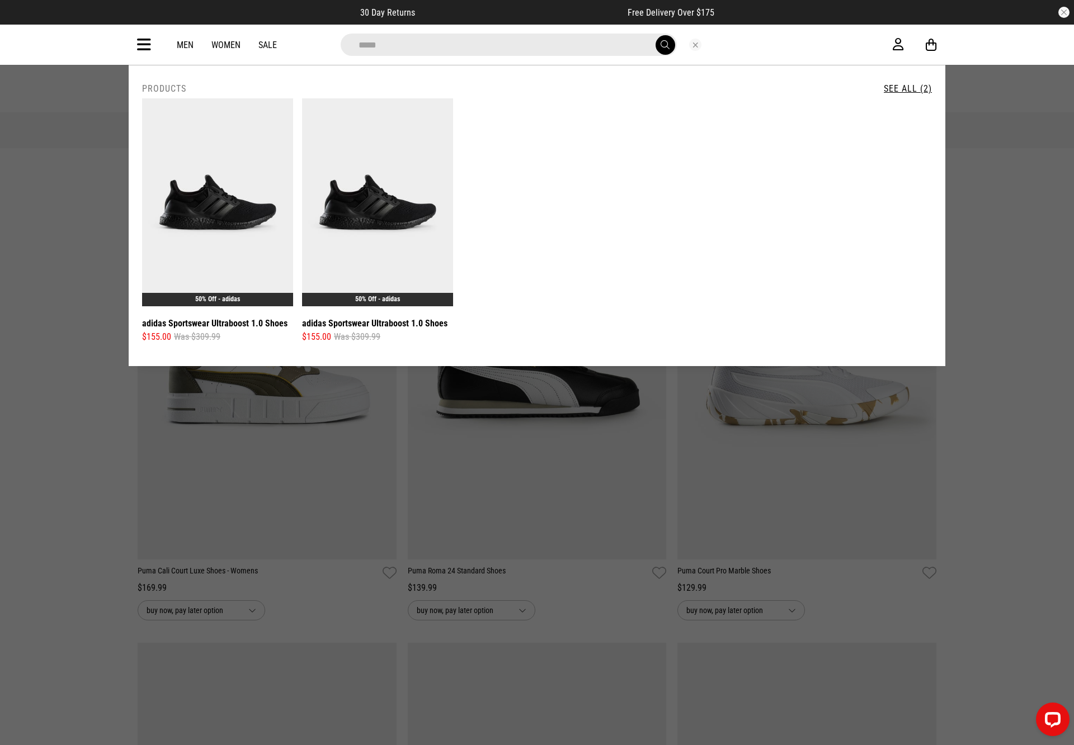
type input "*****"
